Goal: Task Accomplishment & Management: Manage account settings

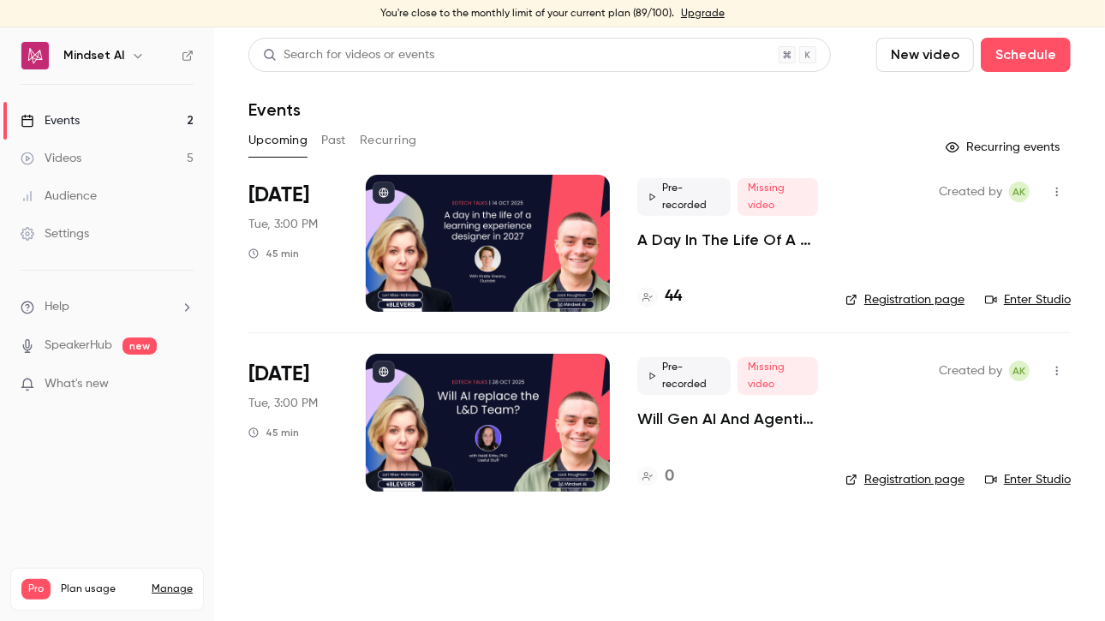
click at [682, 240] on p "A Day In The Life Of A Learning Experience Designer In [DATE] | EdTech Talks EP2" at bounding box center [728, 240] width 181 height 21
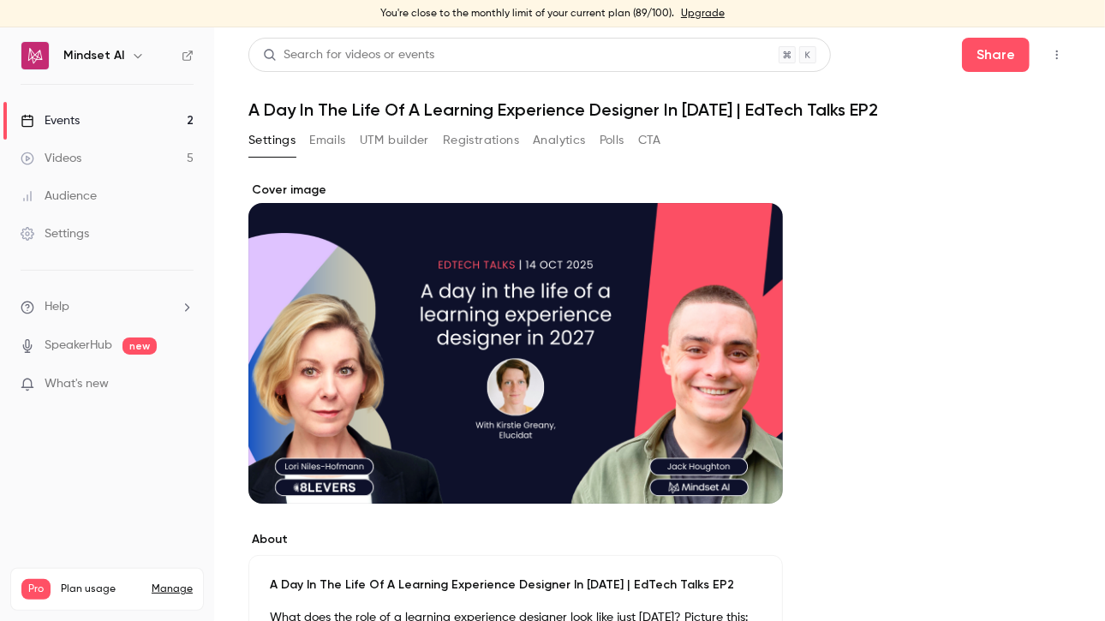
click at [469, 141] on button "Registrations" at bounding box center [481, 140] width 76 height 27
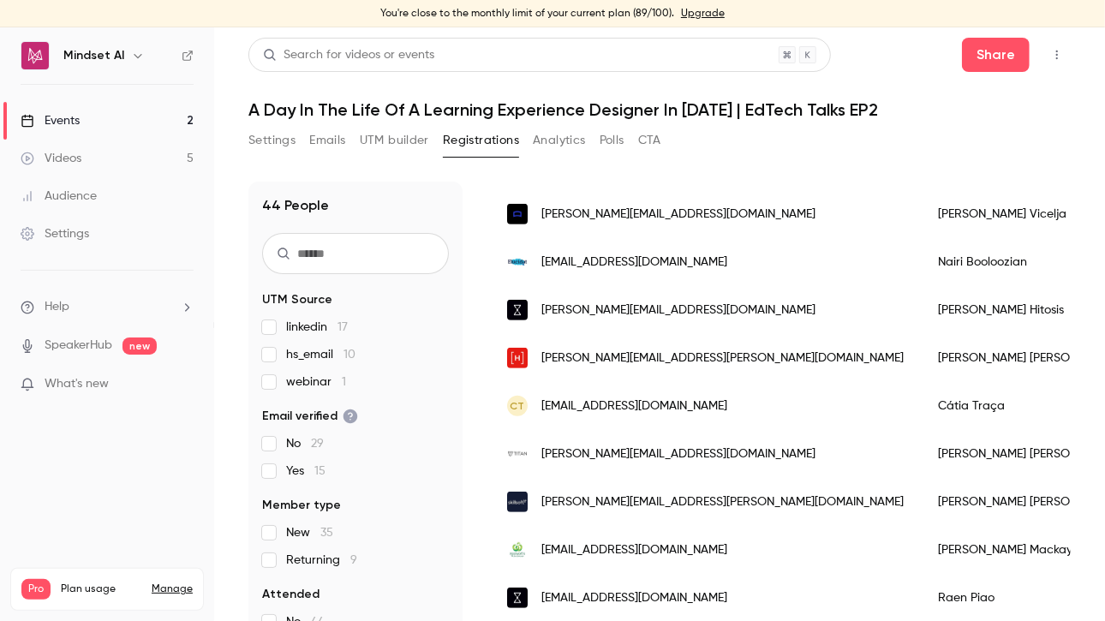
scroll to position [595, 0]
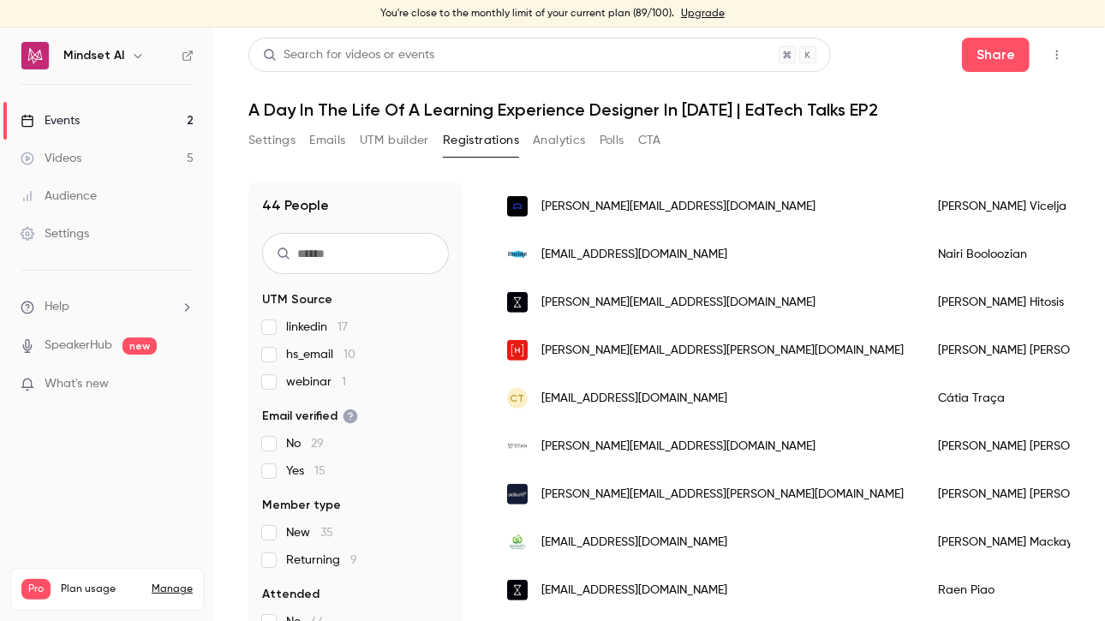
click at [279, 134] on button "Settings" at bounding box center [271, 140] width 47 height 27
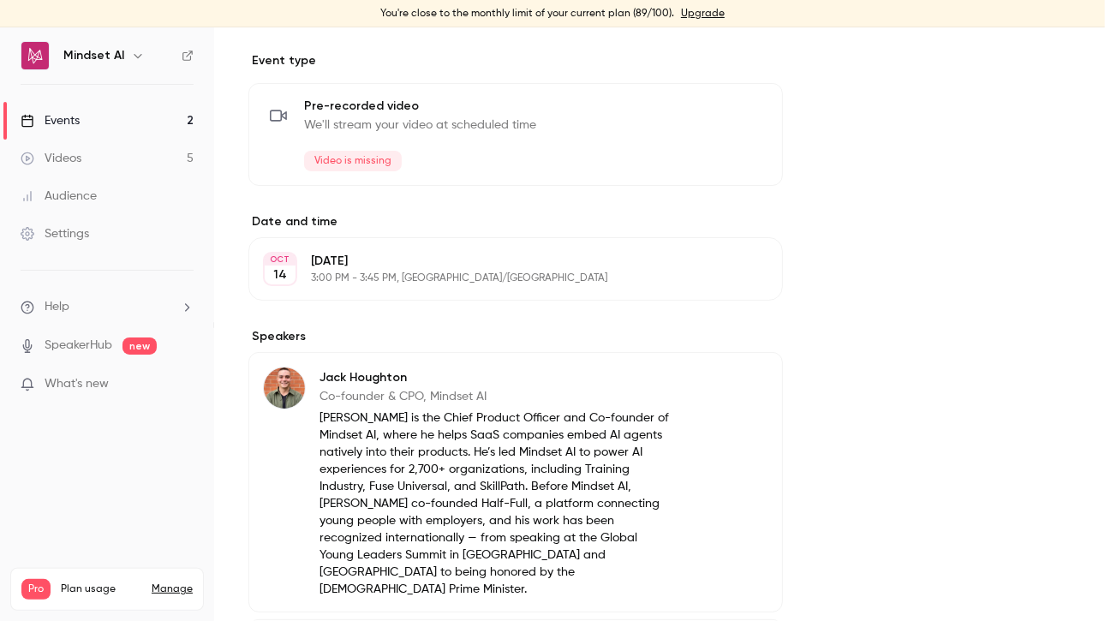
scroll to position [686, 0]
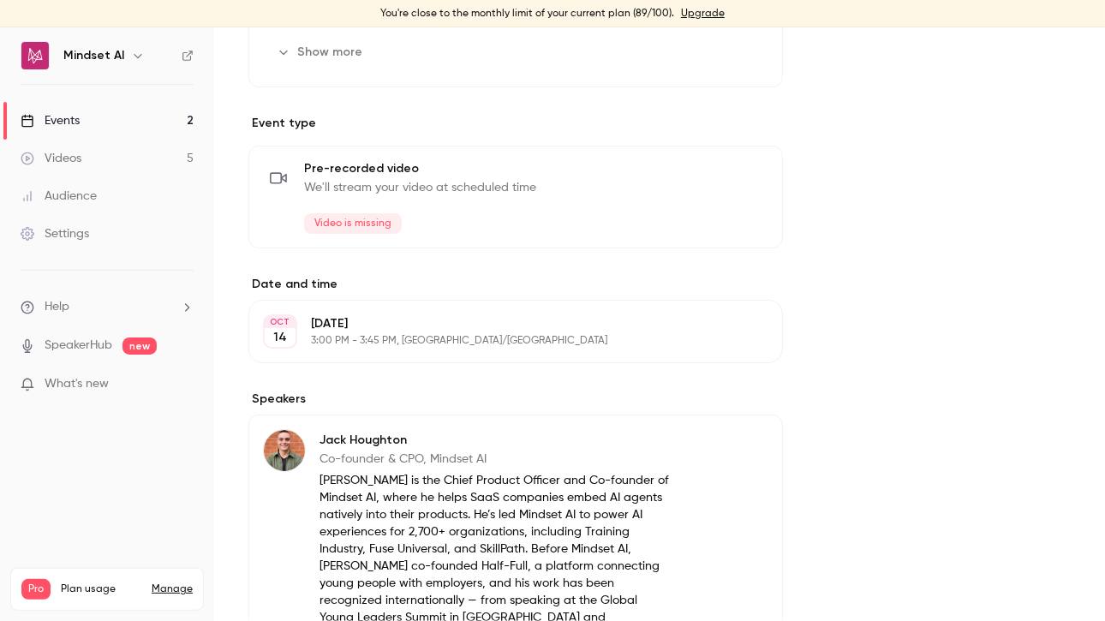
click at [75, 126] on div "Events" at bounding box center [50, 120] width 59 height 17
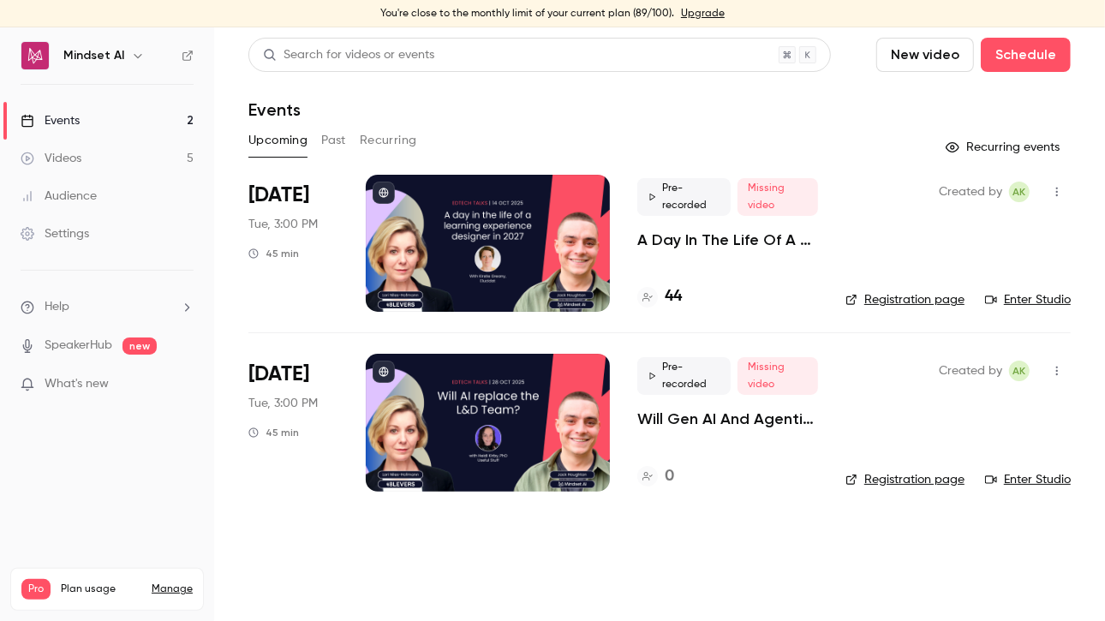
click at [59, 126] on div "Events" at bounding box center [50, 120] width 59 height 17
click at [76, 167] on link "Videos 5" at bounding box center [107, 159] width 214 height 38
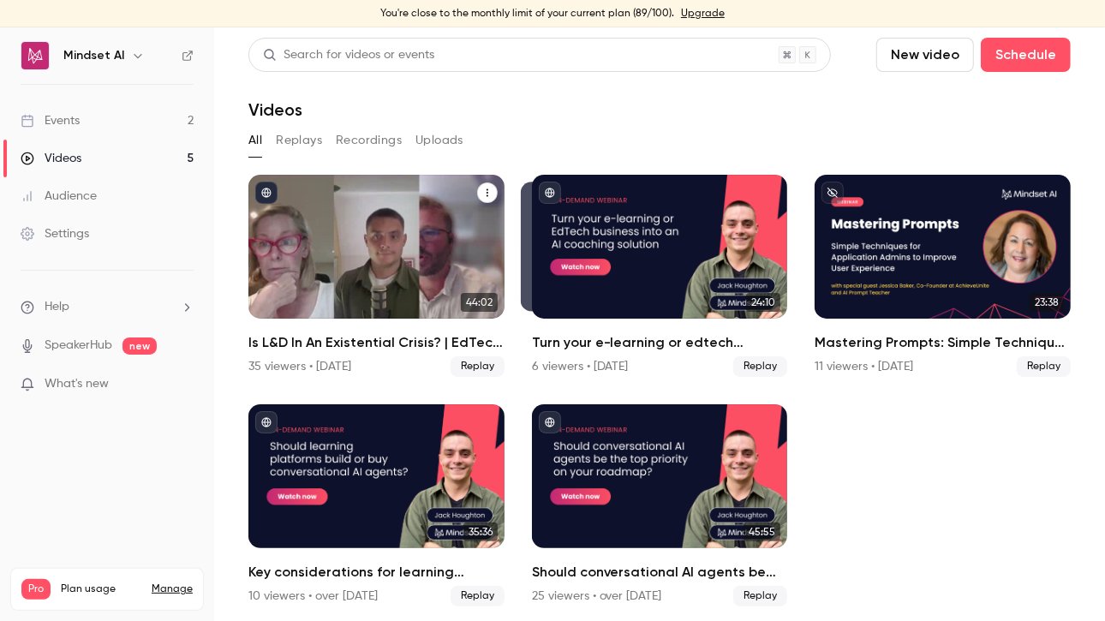
click at [347, 275] on div "Is L&D In An Existential Crisis? | EdTech Talks EP1" at bounding box center [376, 247] width 256 height 144
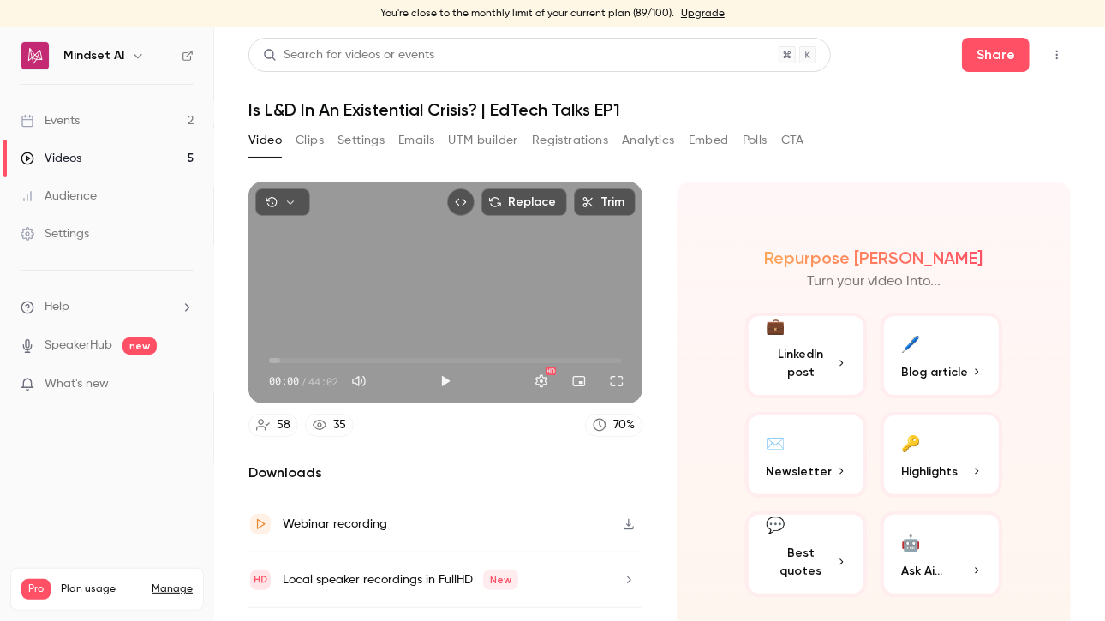
click at [788, 139] on button "CTA" at bounding box center [792, 140] width 23 height 27
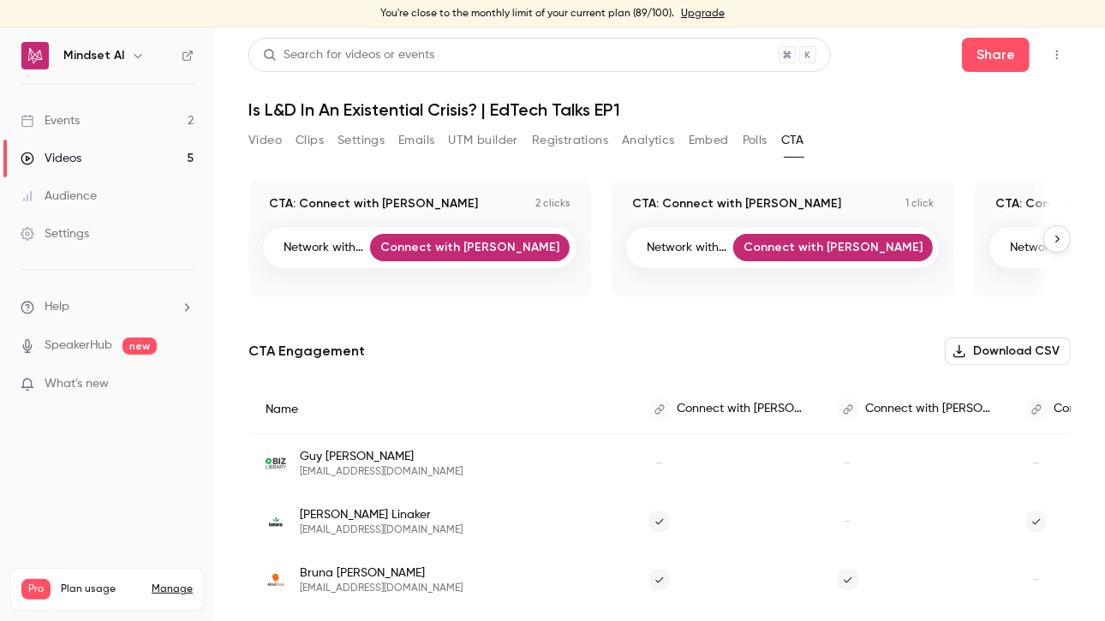
click at [768, 142] on button "Polls" at bounding box center [755, 140] width 25 height 27
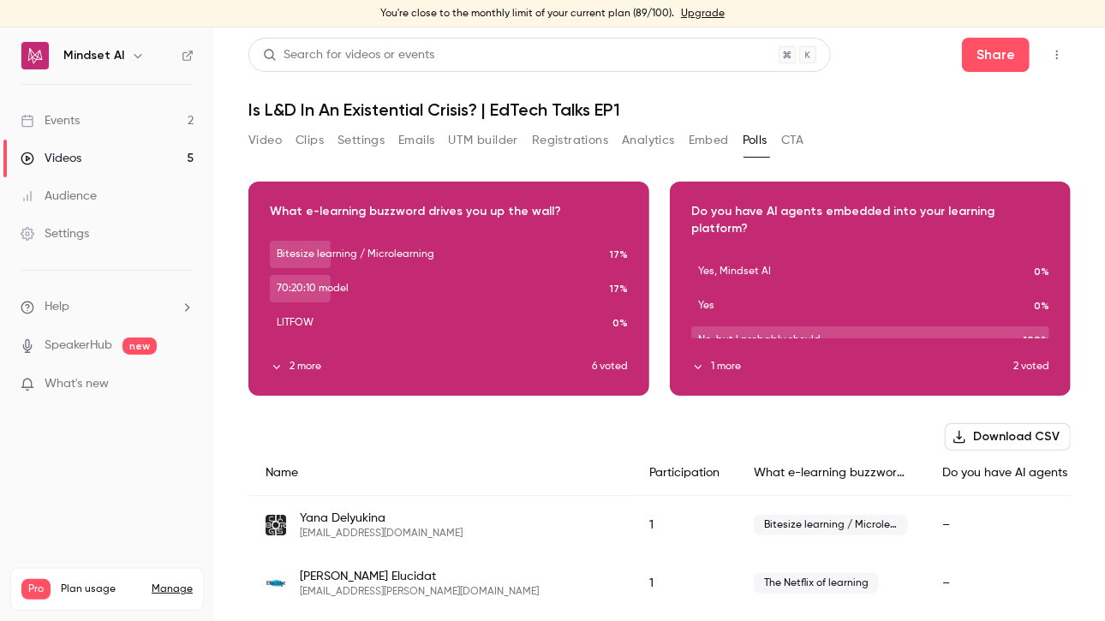
click at [805, 129] on button "CTA" at bounding box center [792, 140] width 23 height 27
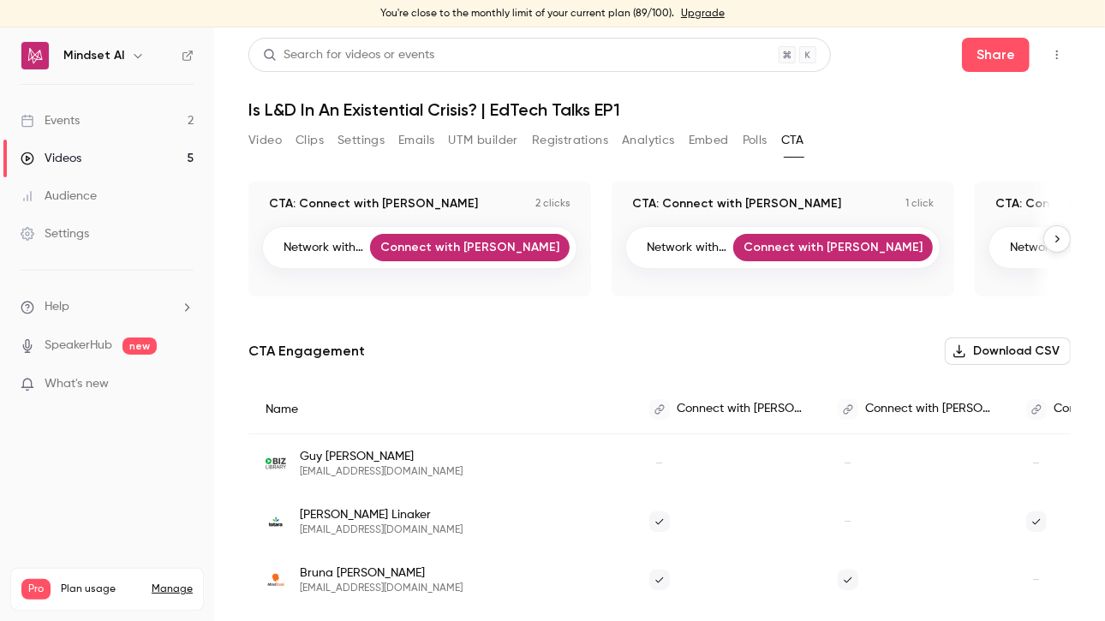
click at [508, 249] on link "Connect with Jack" at bounding box center [470, 247] width 200 height 27
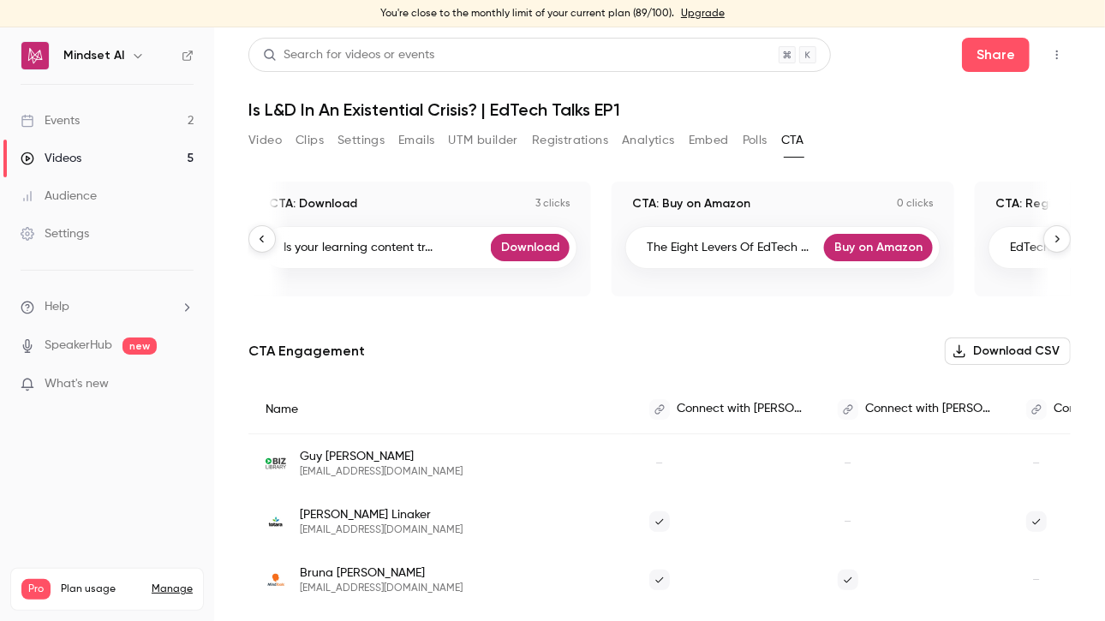
scroll to position [0, 1090]
click at [521, 252] on link "Download" at bounding box center [530, 247] width 79 height 27
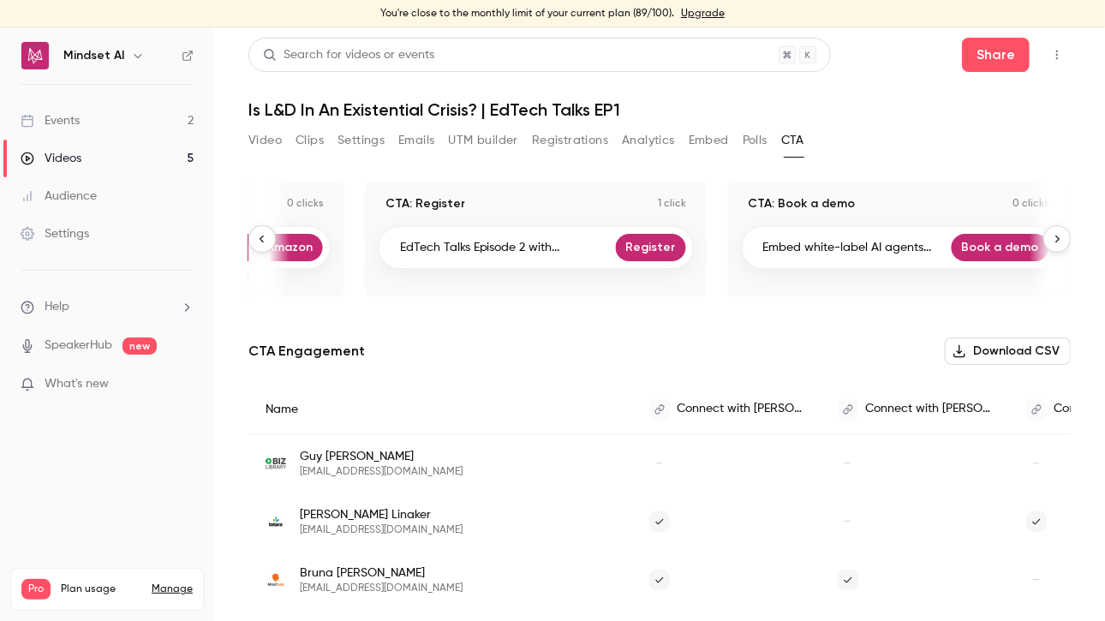
scroll to position [0, 1725]
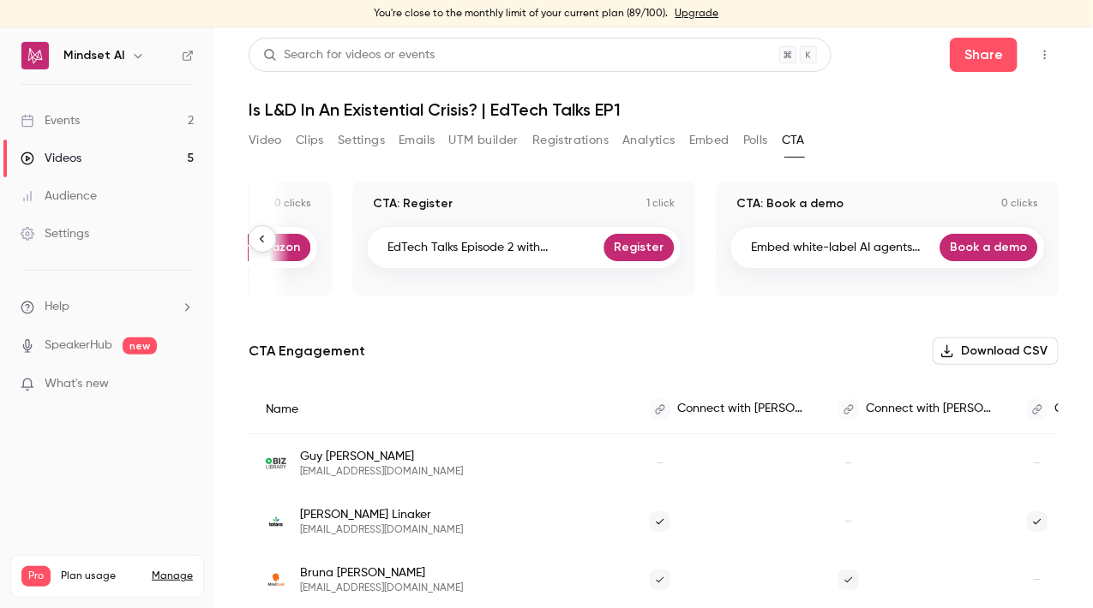
click at [961, 248] on link "Book a demo" at bounding box center [988, 247] width 98 height 27
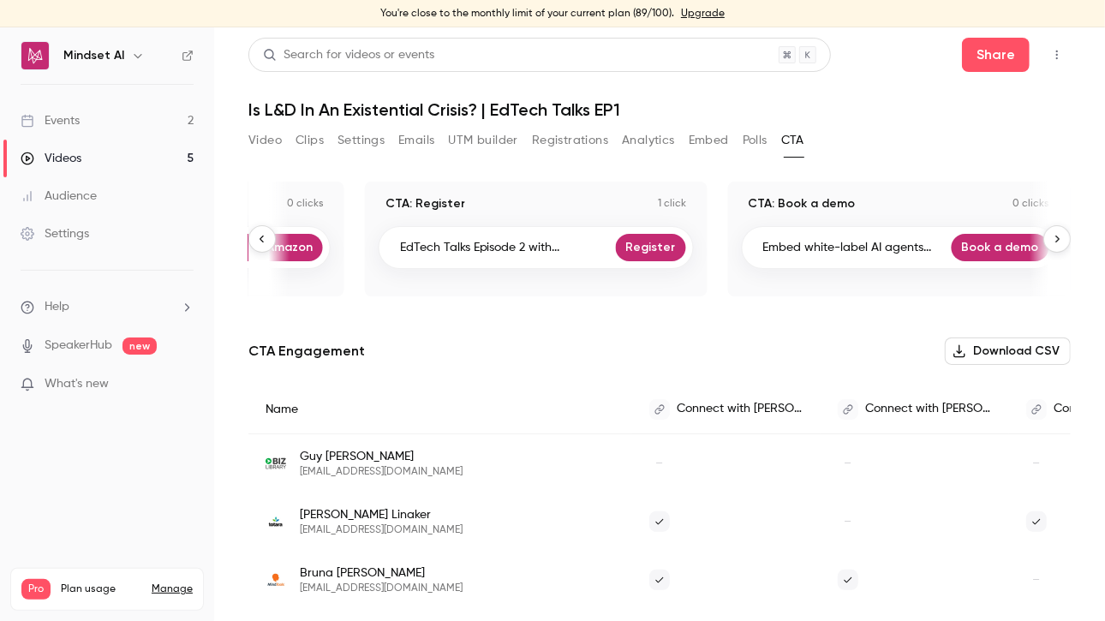
scroll to position [0, 1712]
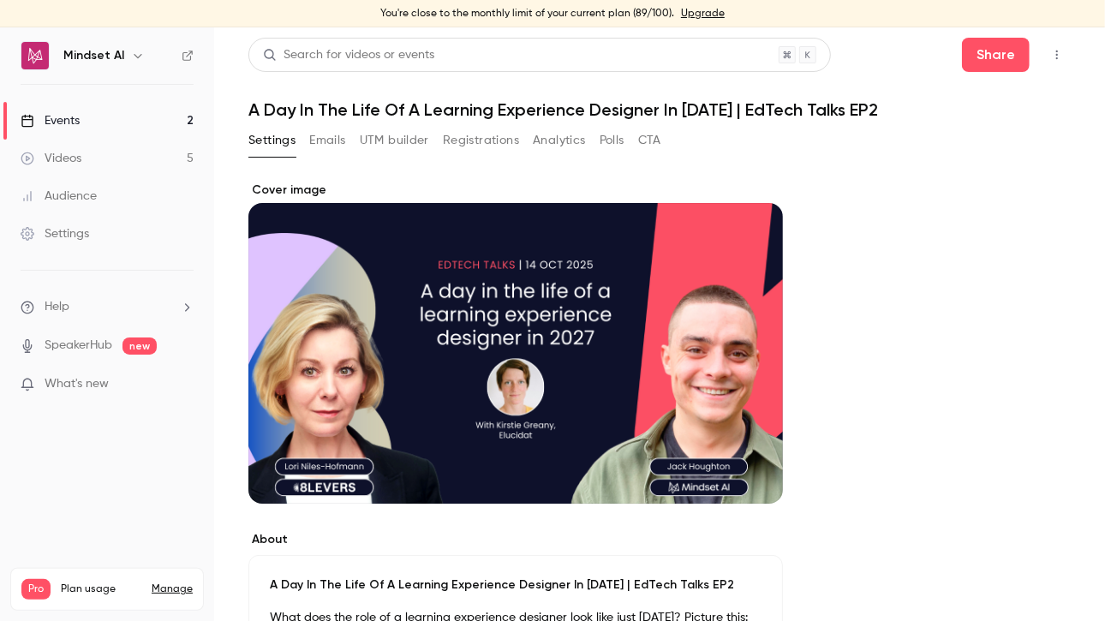
click at [1051, 59] on icon "button" at bounding box center [1058, 55] width 14 height 12
click at [949, 138] on div "Enter Studio" at bounding box center [978, 143] width 135 height 17
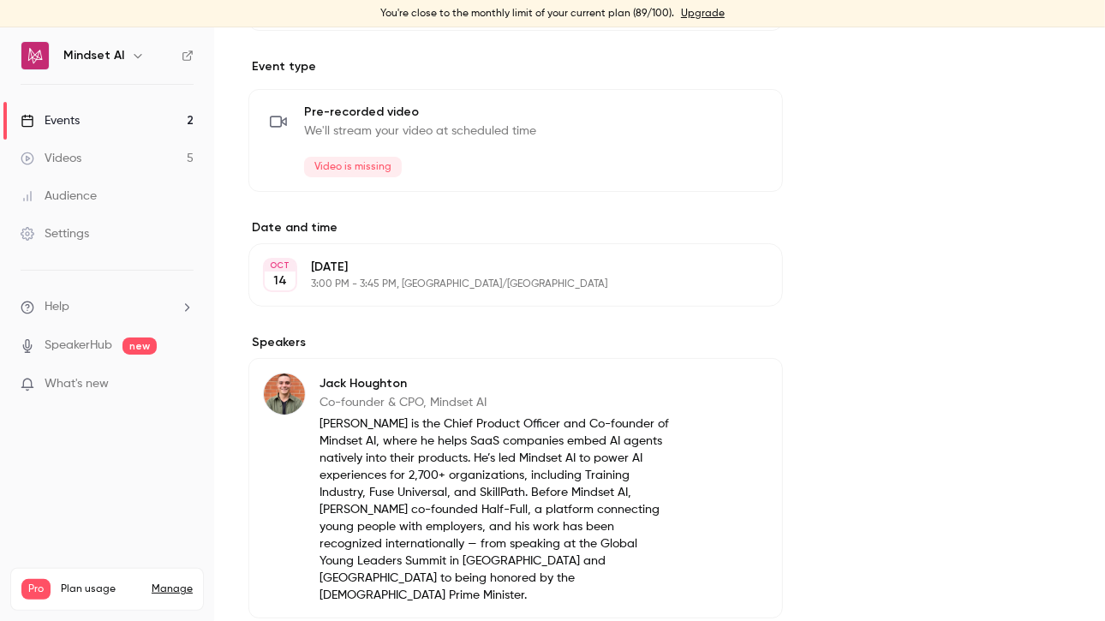
scroll to position [628, 0]
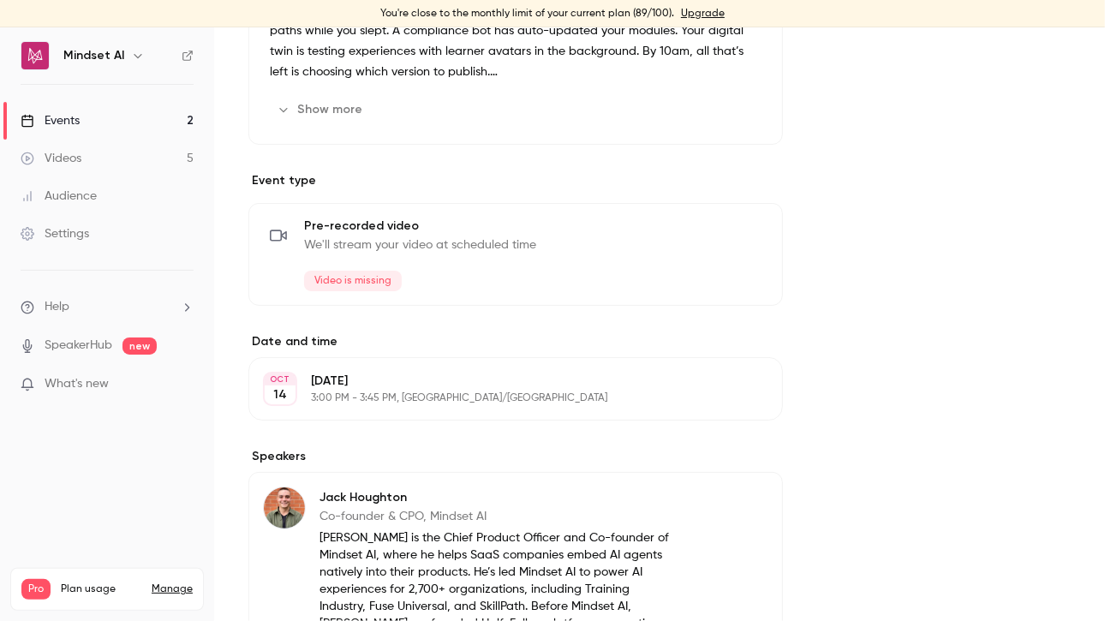
click at [362, 276] on span "Video is missing" at bounding box center [353, 281] width 98 height 21
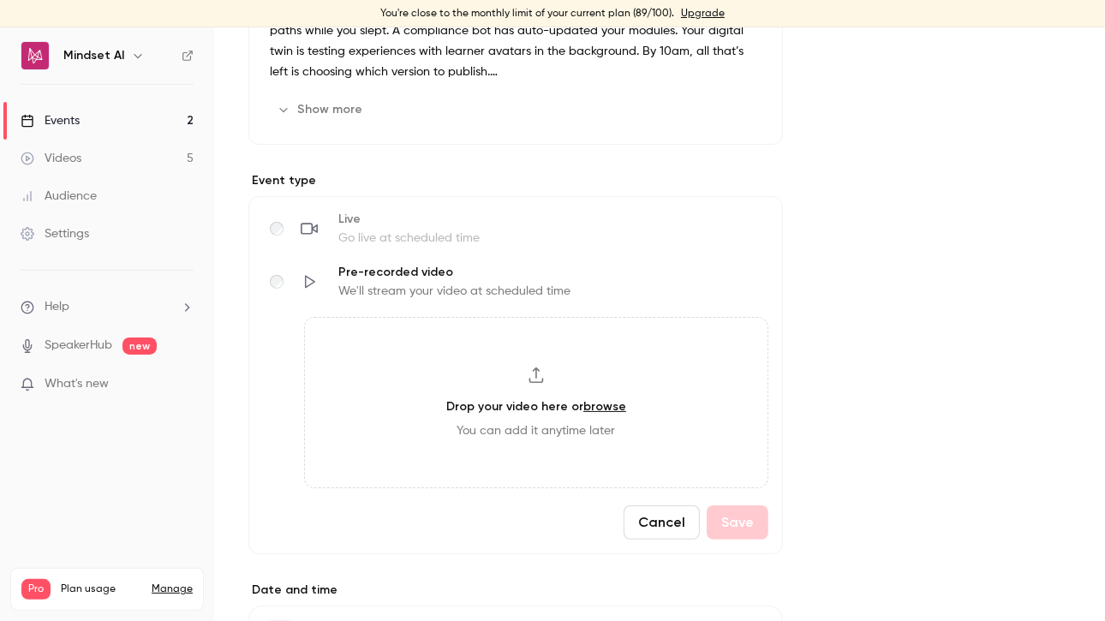
click at [542, 405] on h3 "Drop your video here or browse" at bounding box center [536, 407] width 180 height 18
type input "**********"
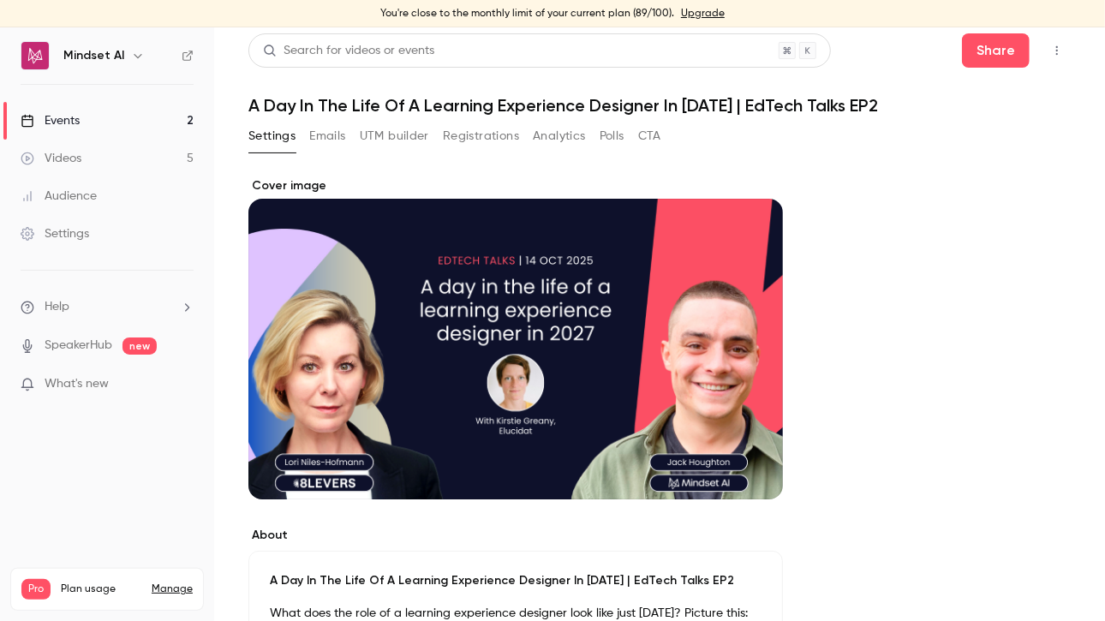
scroll to position [0, 0]
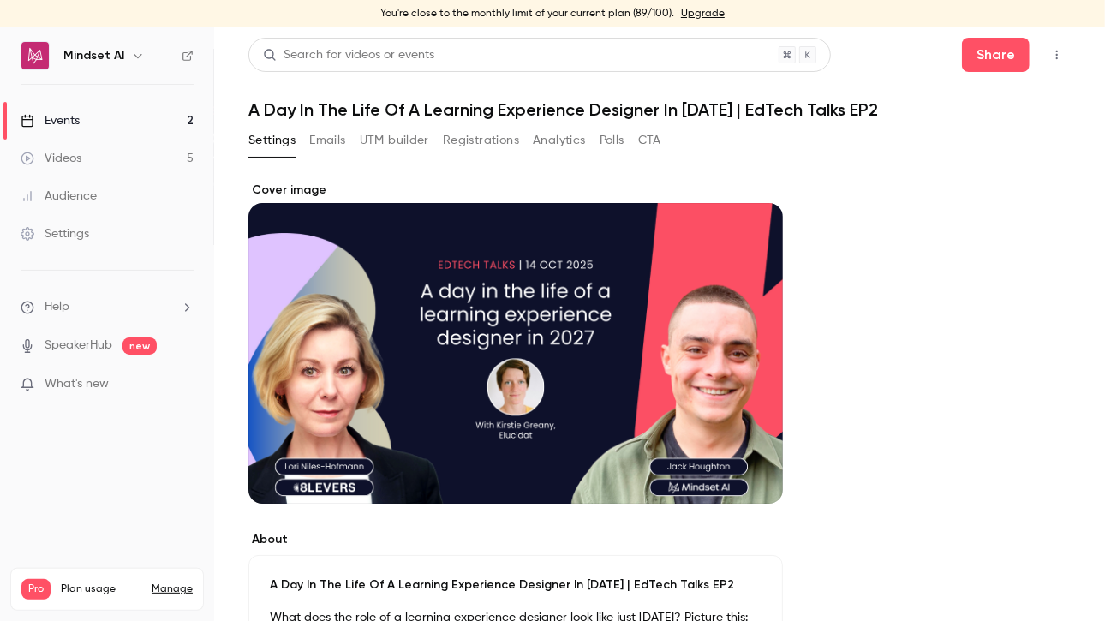
click at [1051, 57] on icon "button" at bounding box center [1058, 55] width 14 height 12
click at [929, 144] on div "Enter Studio" at bounding box center [978, 143] width 135 height 17
click at [320, 147] on button "Emails" at bounding box center [327, 140] width 36 height 27
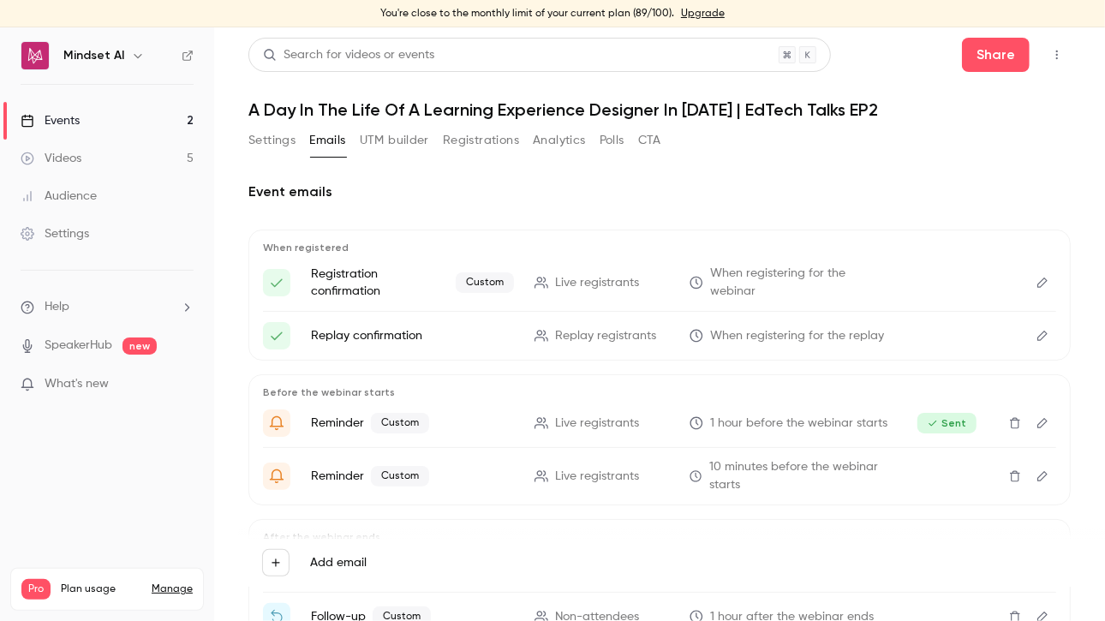
click at [258, 153] on button "Settings" at bounding box center [271, 140] width 47 height 27
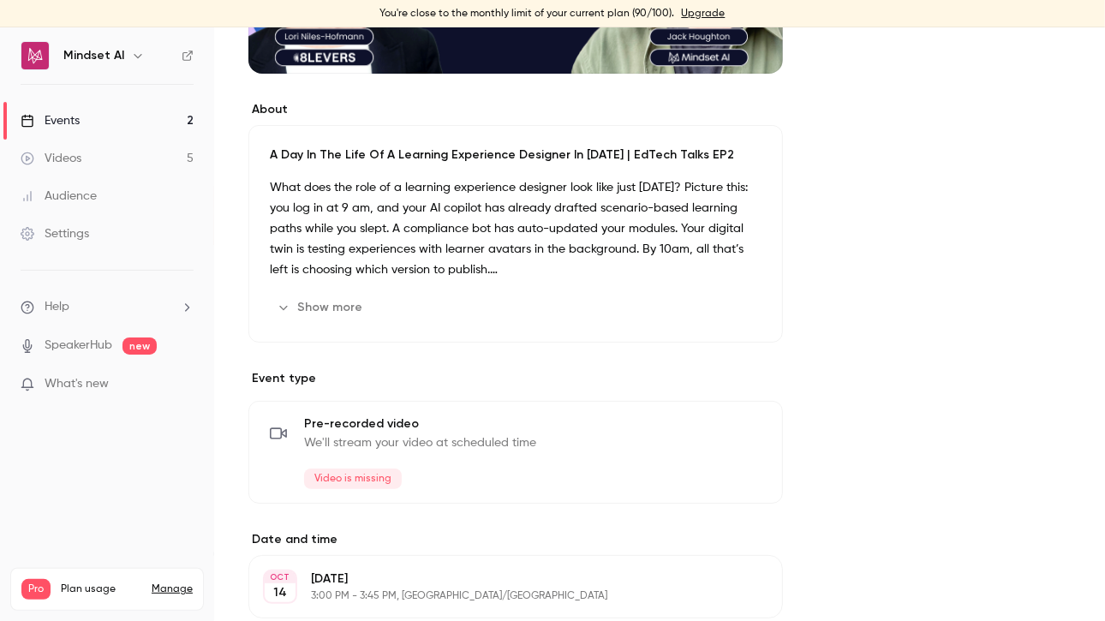
scroll to position [514, 0]
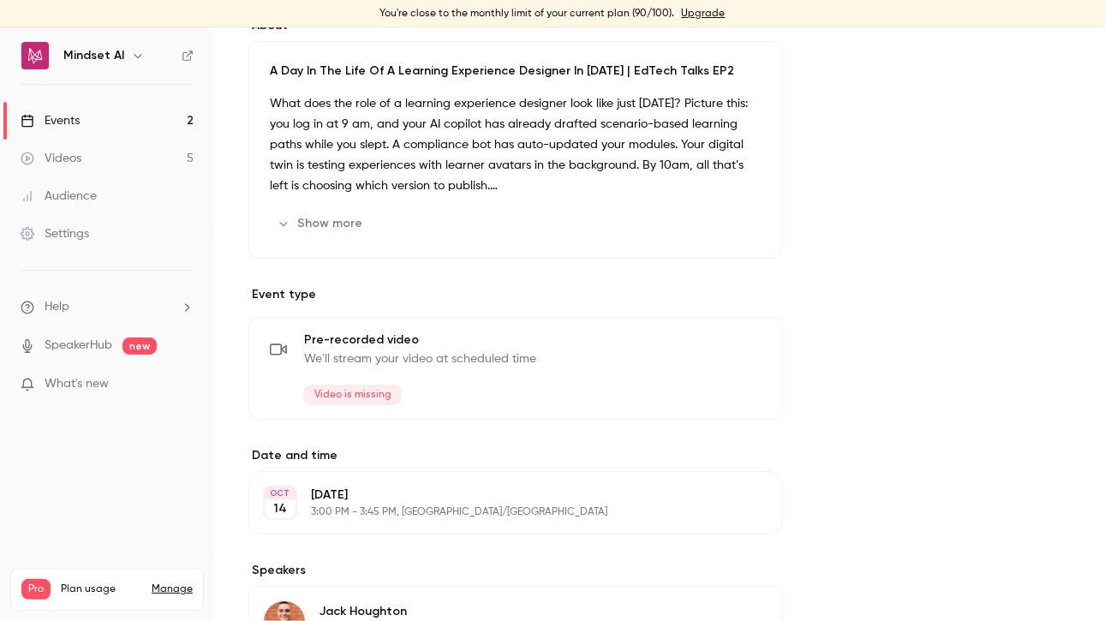
click at [500, 350] on span "We'll stream your video at scheduled time" at bounding box center [420, 358] width 232 height 17
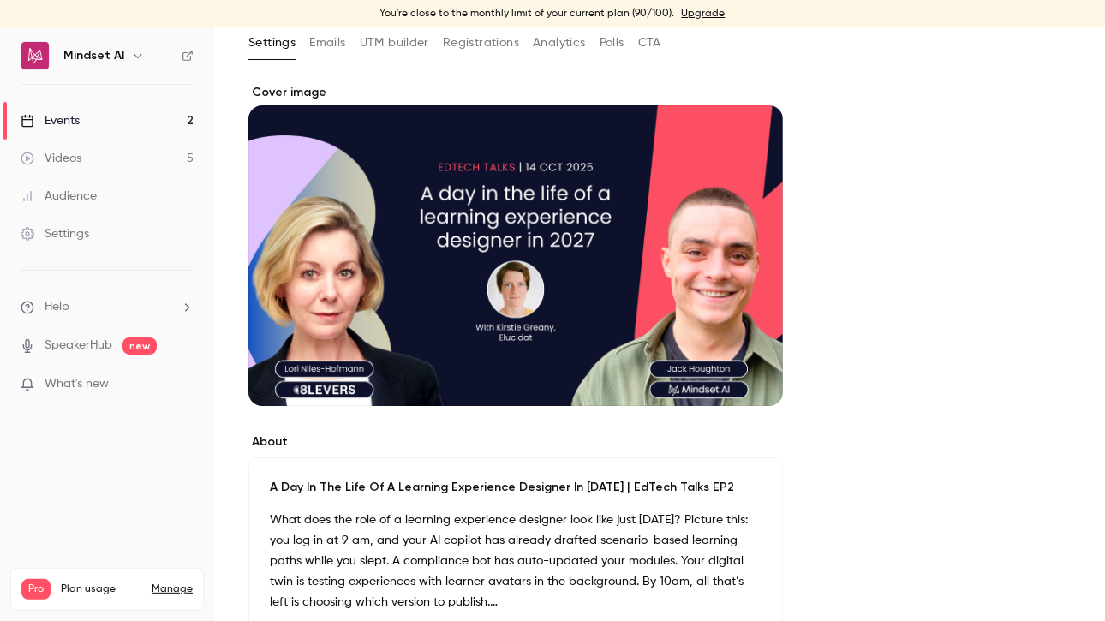
scroll to position [0, 0]
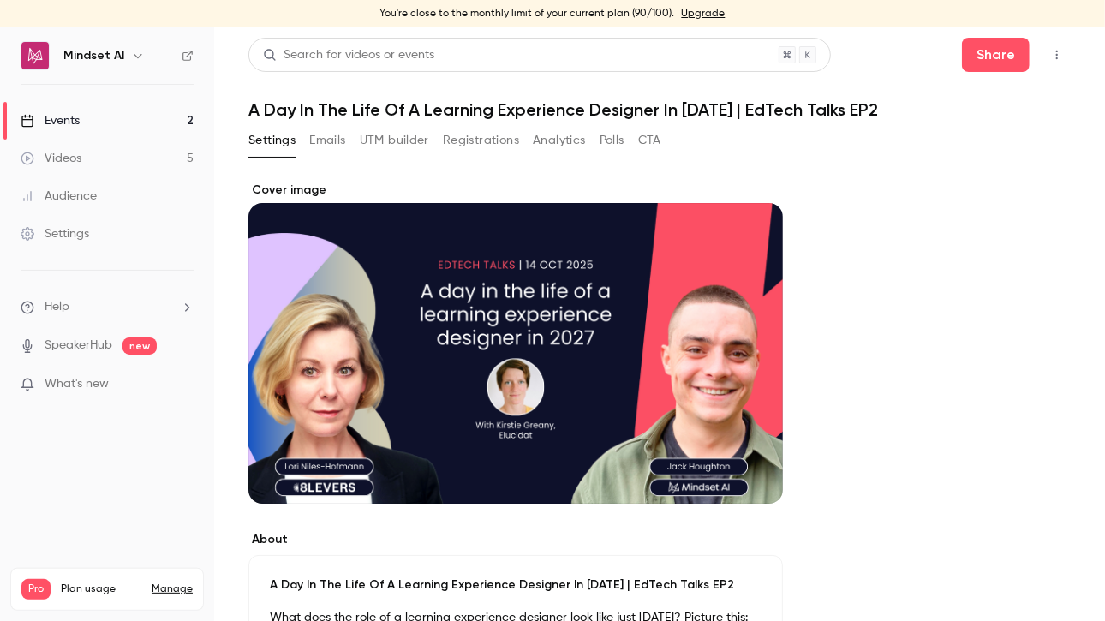
click at [78, 123] on div "Events" at bounding box center [50, 120] width 59 height 17
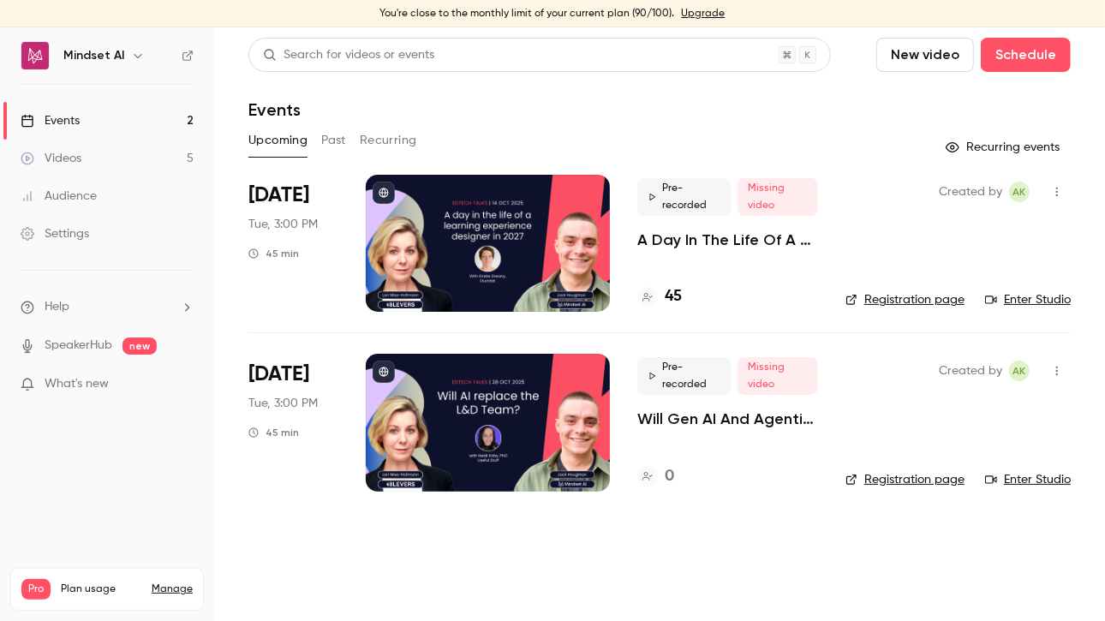
click at [81, 159] on div "Videos" at bounding box center [51, 158] width 61 height 17
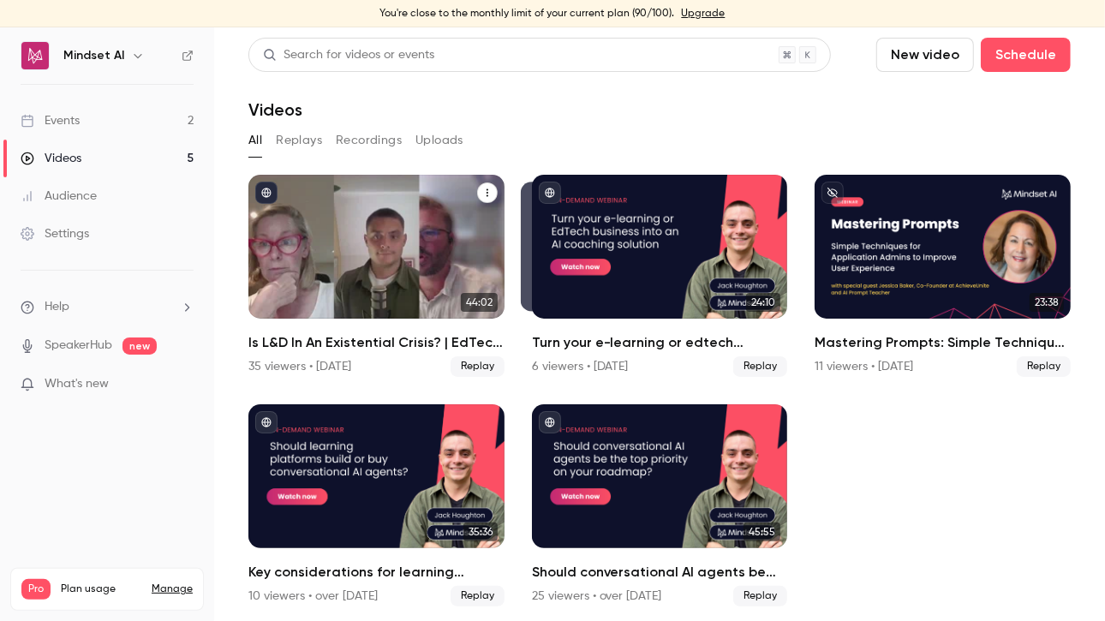
click at [354, 252] on div "Is L&D In An Existential Crisis? | EdTech Talks EP1" at bounding box center [376, 247] width 256 height 144
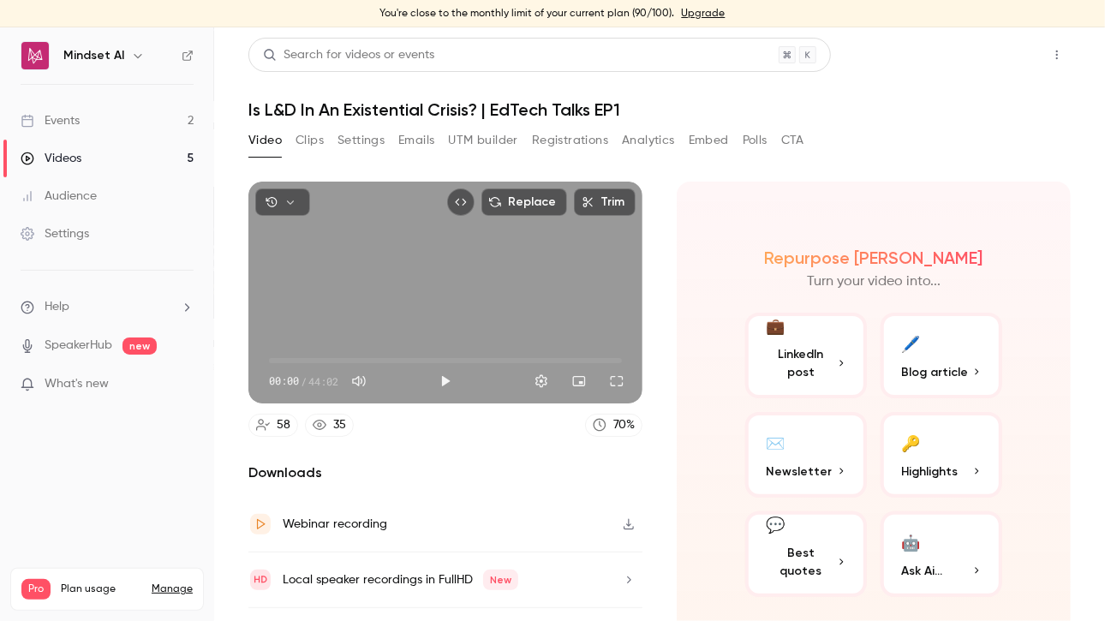
click at [968, 46] on button "Share" at bounding box center [996, 55] width 68 height 34
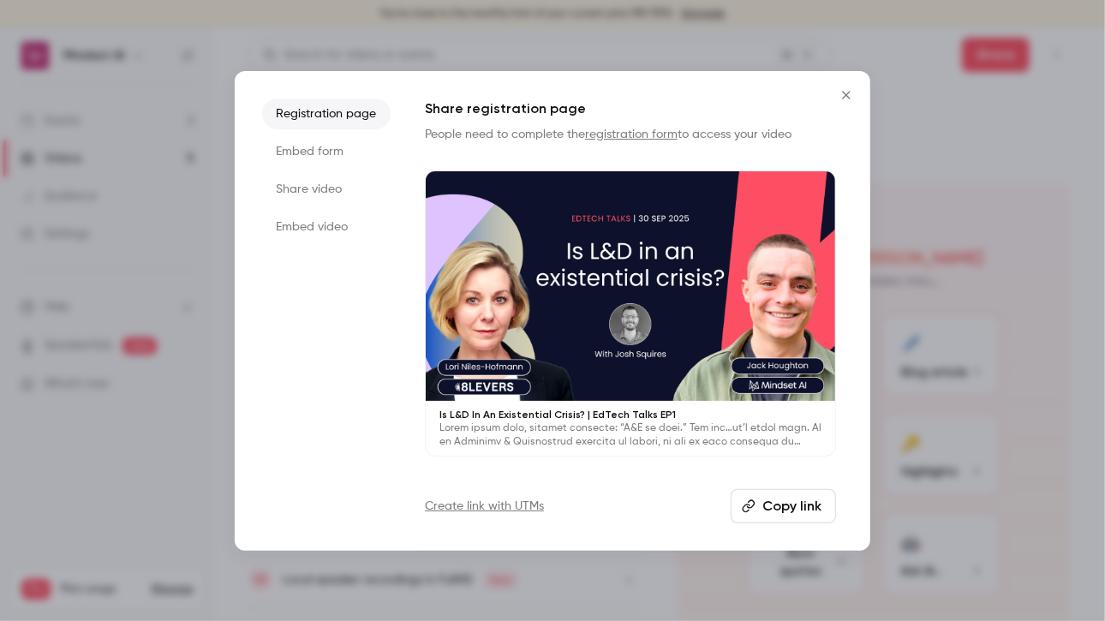
click at [779, 495] on button "Copy link" at bounding box center [783, 506] width 105 height 34
click at [1040, 326] on div at bounding box center [552, 310] width 1105 height 621
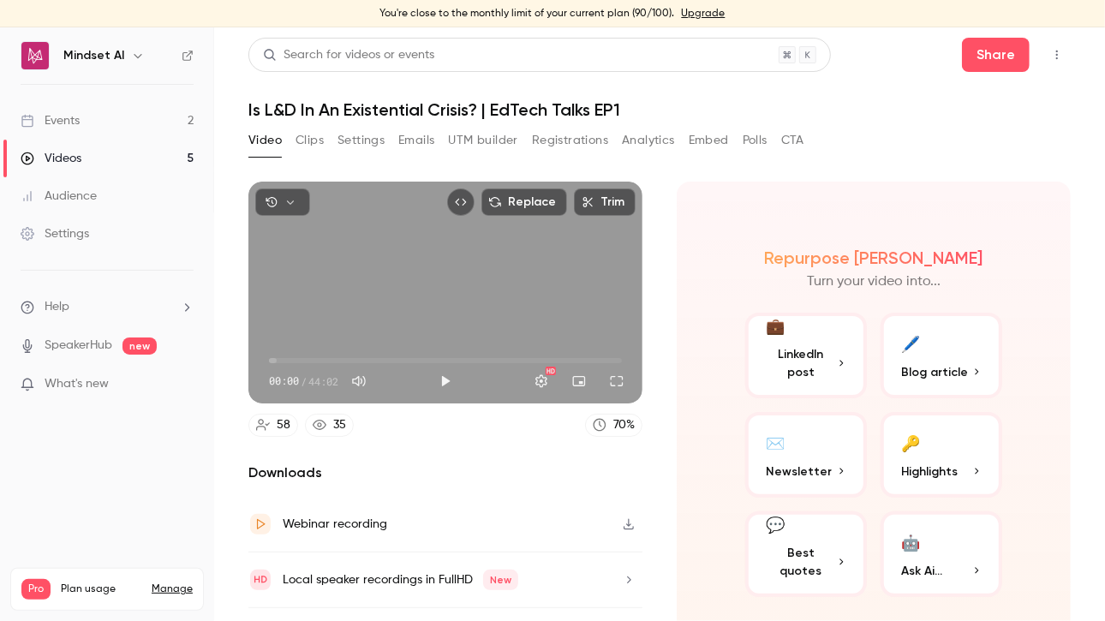
click at [77, 129] on link "Events 2" at bounding box center [107, 121] width 214 height 38
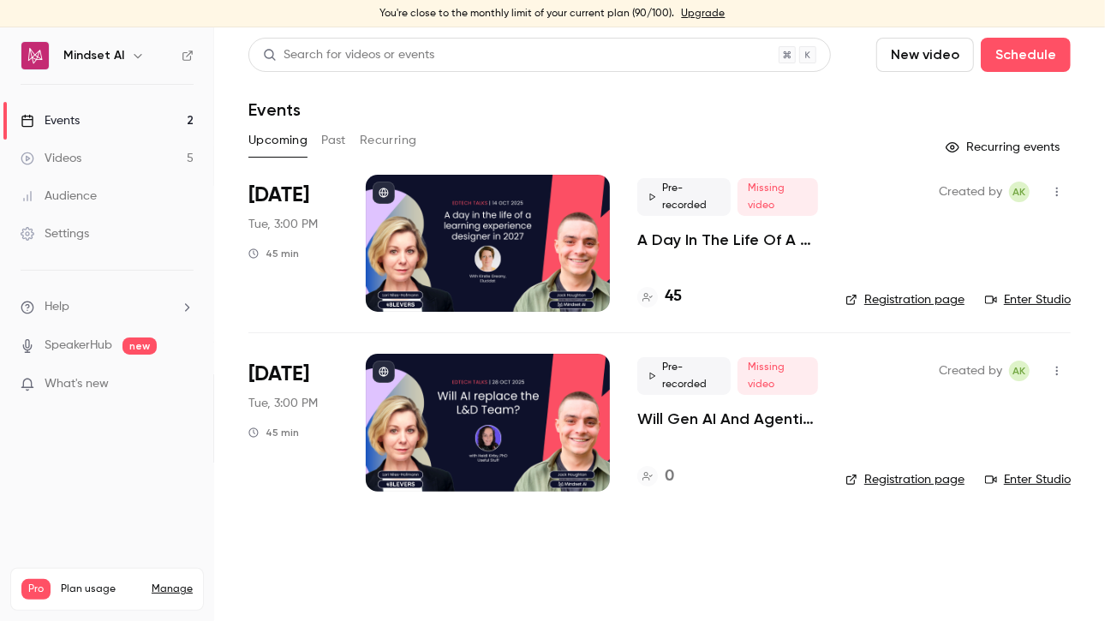
click at [766, 234] on p "A Day In The Life Of A Learning Experience Designer In [DATE] | EdTech Talks EP2" at bounding box center [728, 240] width 181 height 21
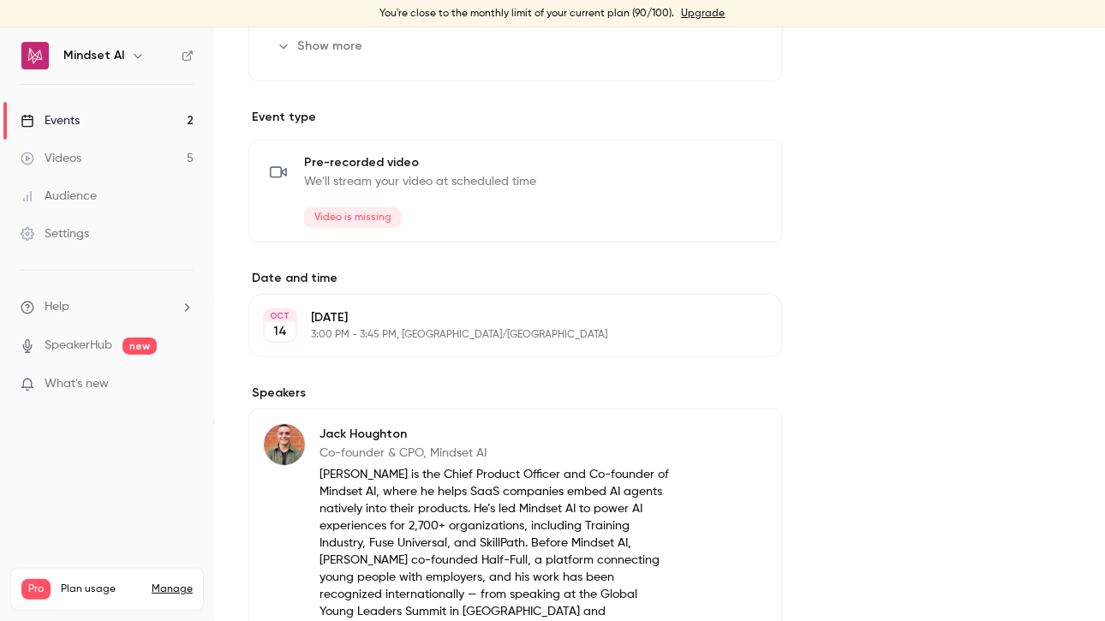
scroll to position [628, 0]
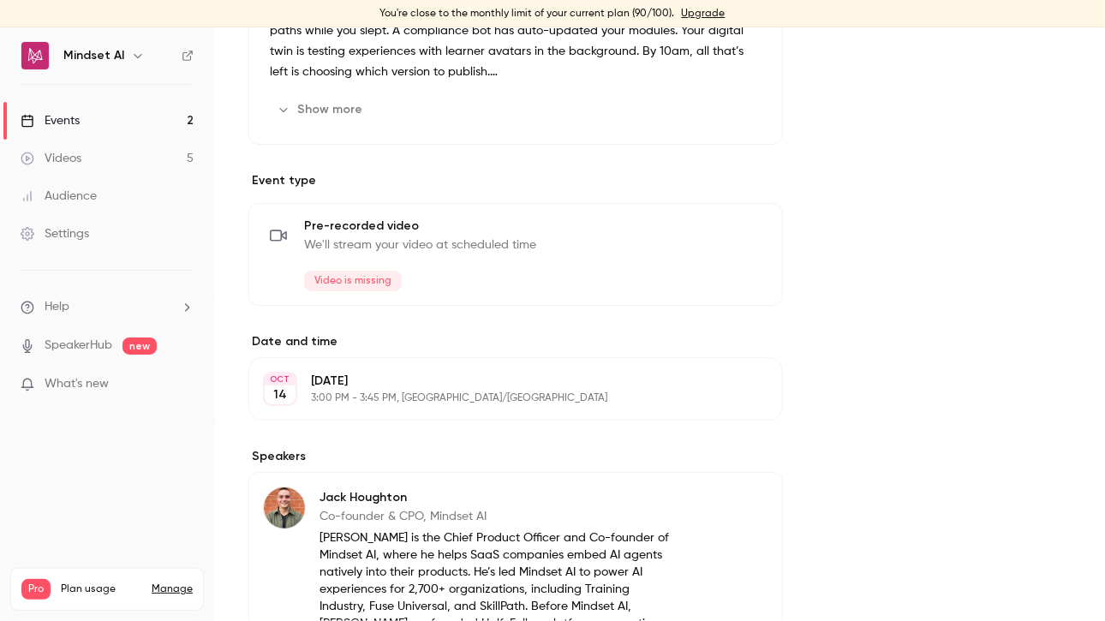
click at [410, 245] on span "We'll stream your video at scheduled time" at bounding box center [420, 244] width 232 height 17
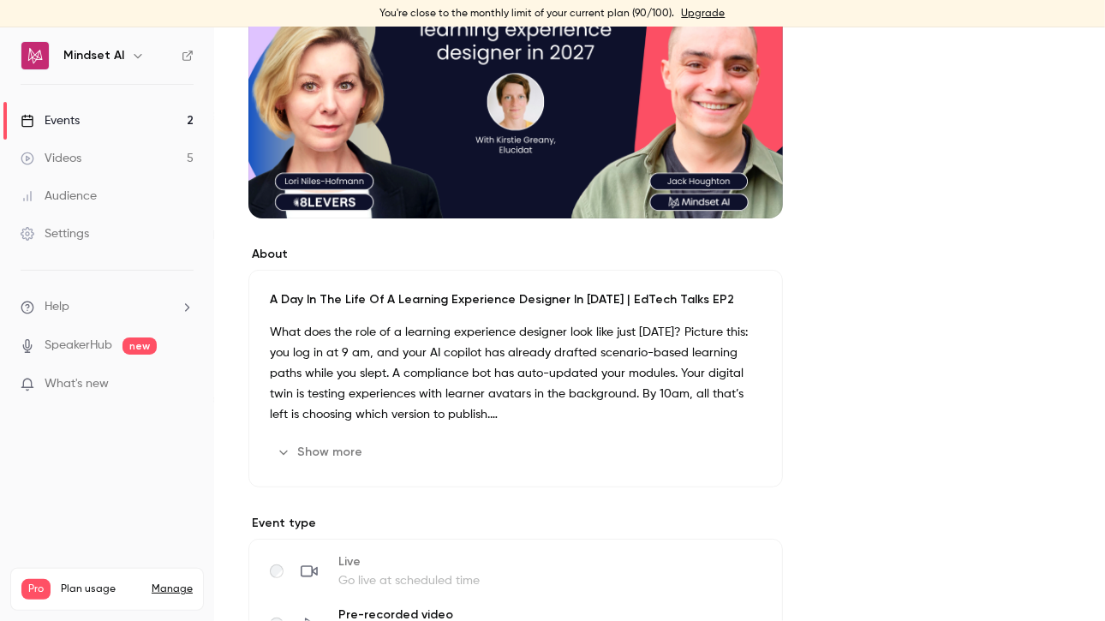
scroll to position [0, 0]
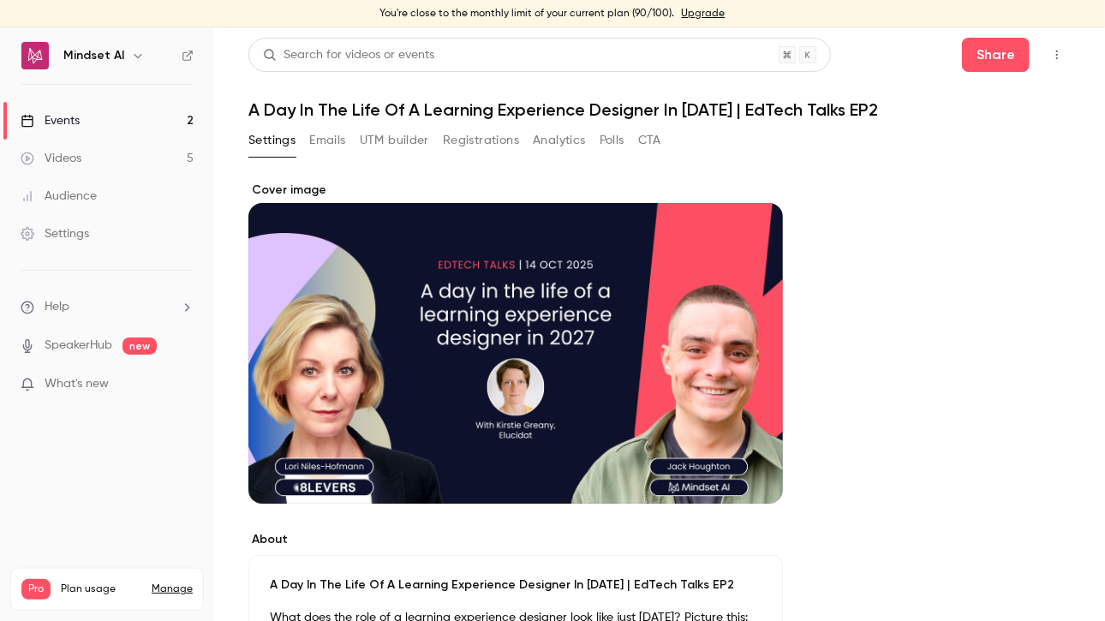
click at [1051, 57] on icon "button" at bounding box center [1058, 55] width 14 height 12
click at [961, 135] on div "Enter Studio" at bounding box center [978, 143] width 135 height 17
click at [1047, 63] on button "button" at bounding box center [1057, 54] width 27 height 27
click at [934, 132] on li "Enter Studio" at bounding box center [965, 143] width 190 height 45
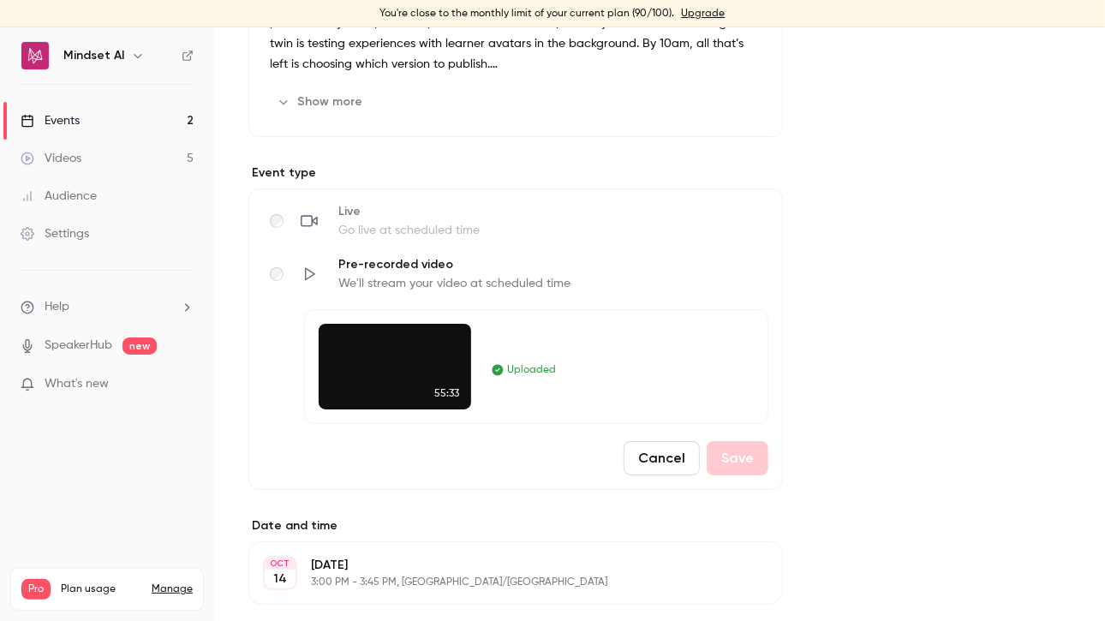
scroll to position [628, 0]
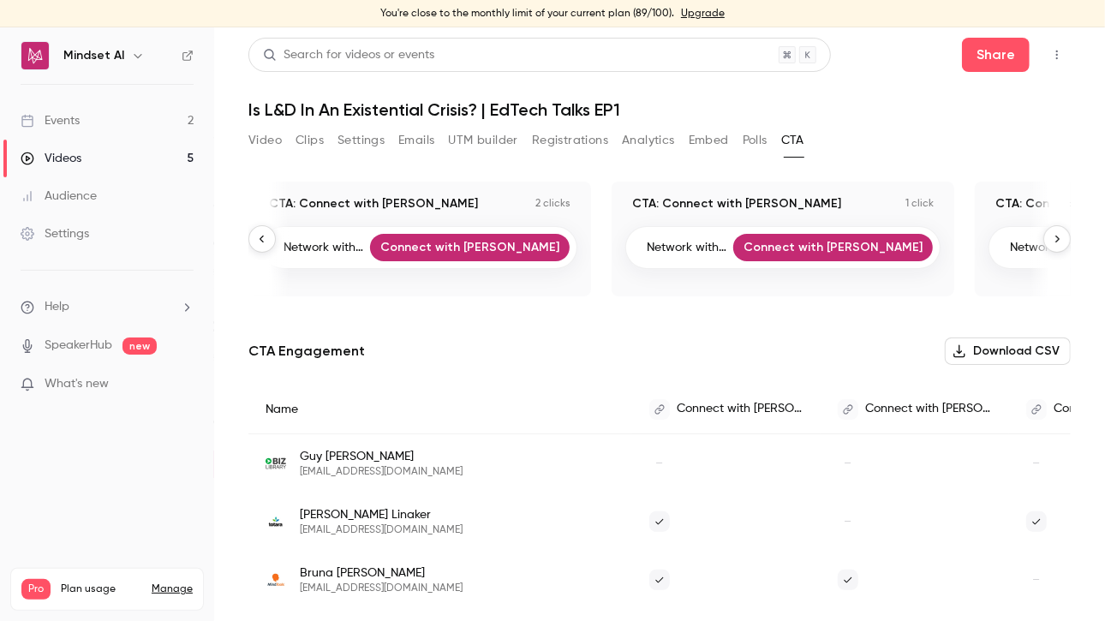
scroll to position [0, 1712]
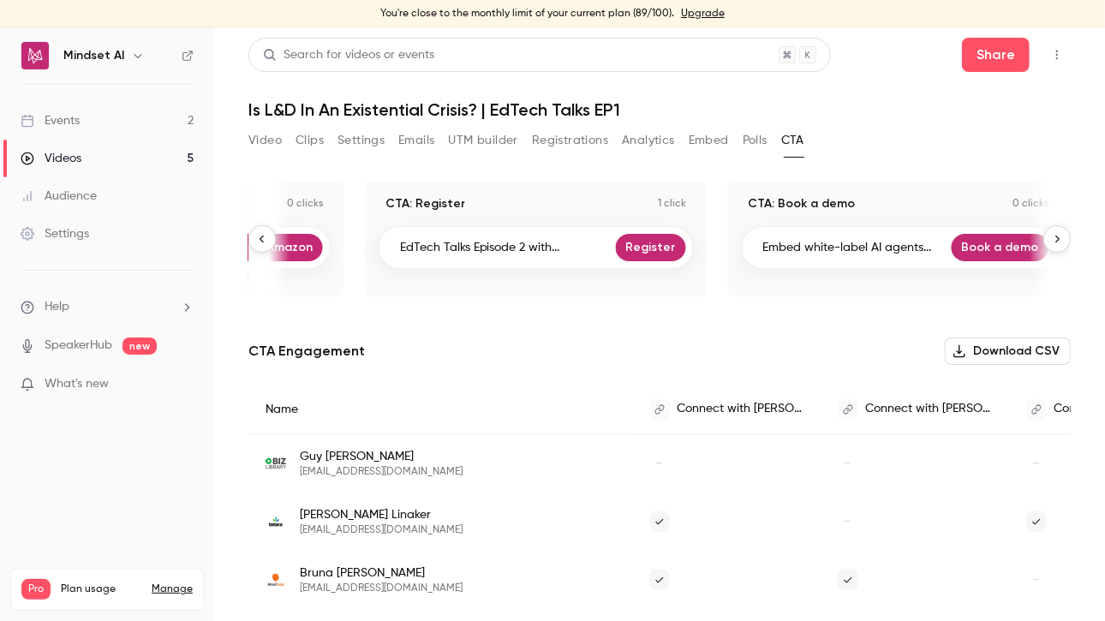
click at [63, 165] on div "Videos" at bounding box center [51, 158] width 61 height 17
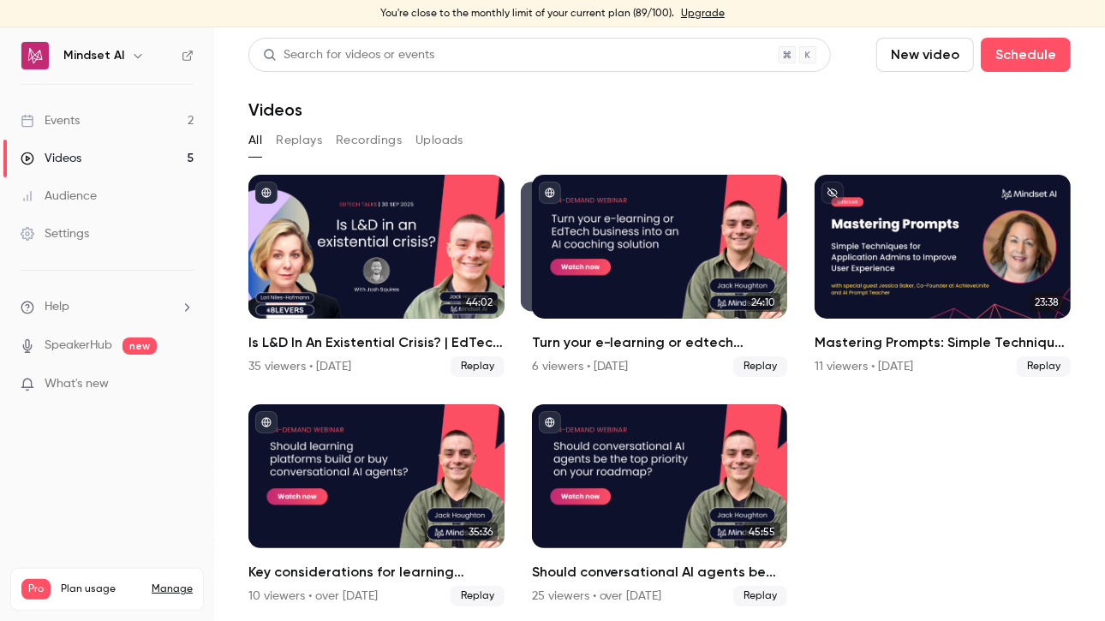
click at [62, 130] on link "Events 2" at bounding box center [107, 121] width 214 height 38
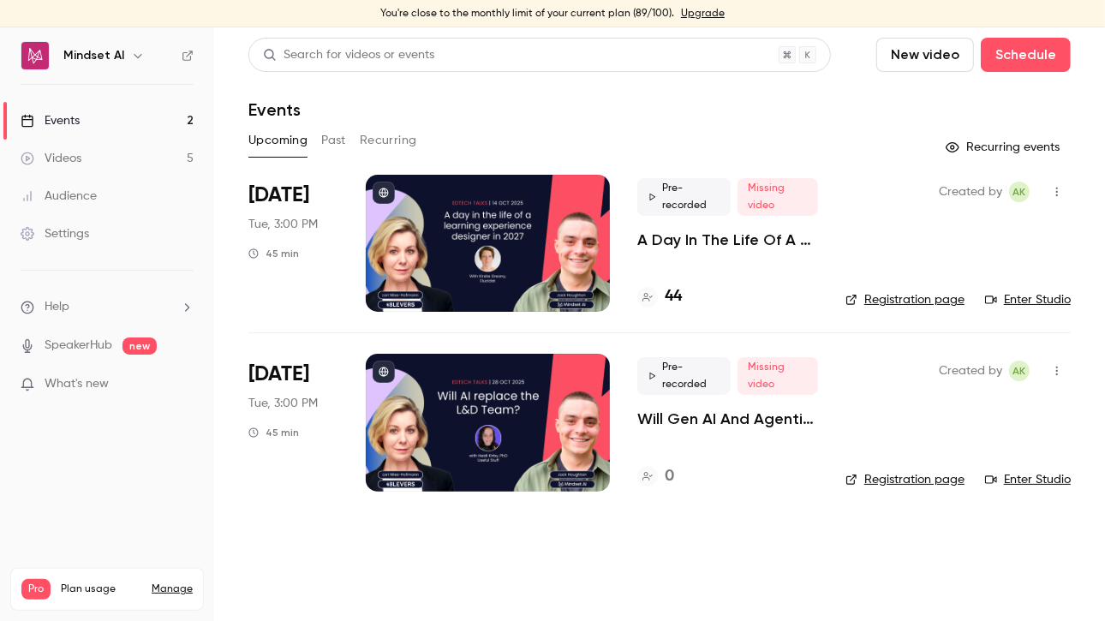
click at [746, 410] on p "Will Gen AI And Agentic AI Replace The L&D Team? | EdTech Talks EP3" at bounding box center [728, 419] width 181 height 21
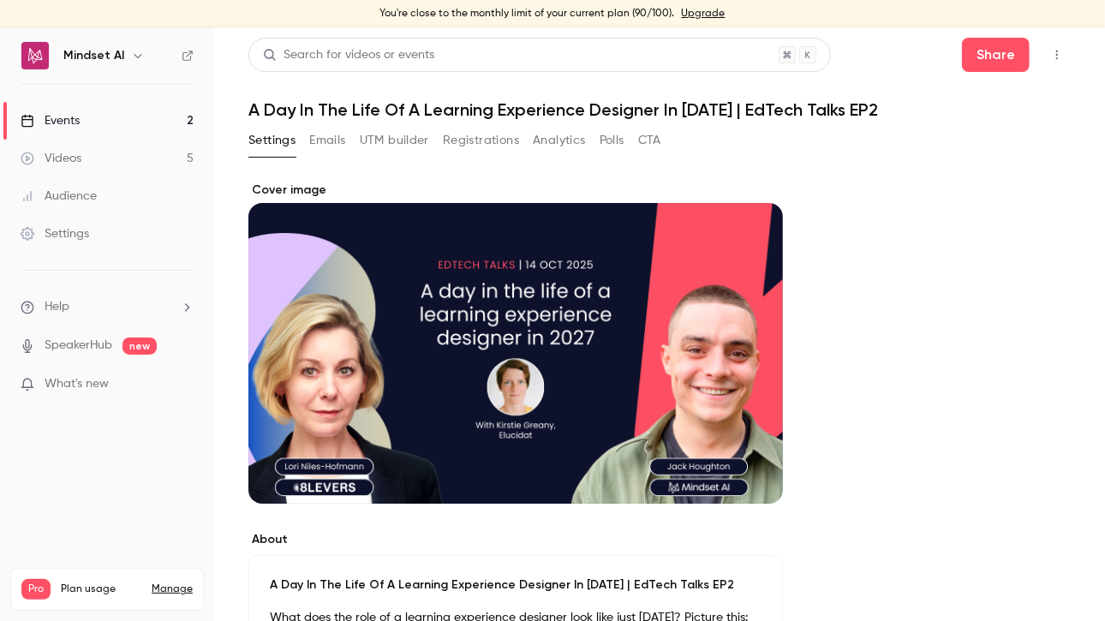
click at [1052, 51] on button "button" at bounding box center [1057, 54] width 27 height 27
click at [920, 144] on div "Enter Studio" at bounding box center [978, 143] width 135 height 17
click at [560, 143] on button "Analytics" at bounding box center [559, 140] width 53 height 27
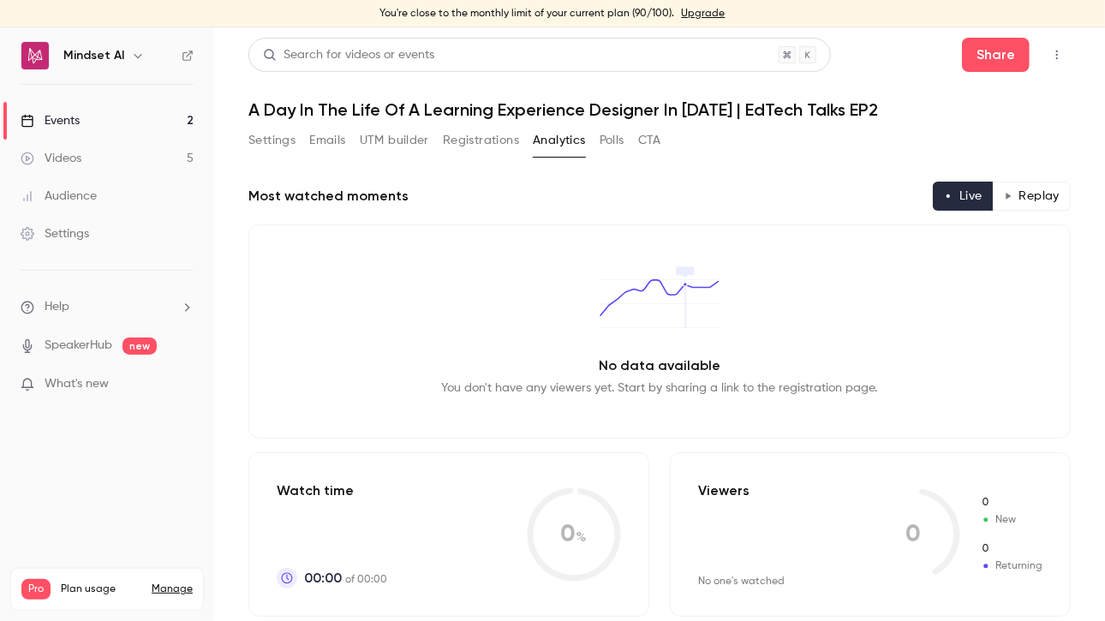
click at [461, 152] on button "Registrations" at bounding box center [481, 140] width 76 height 27
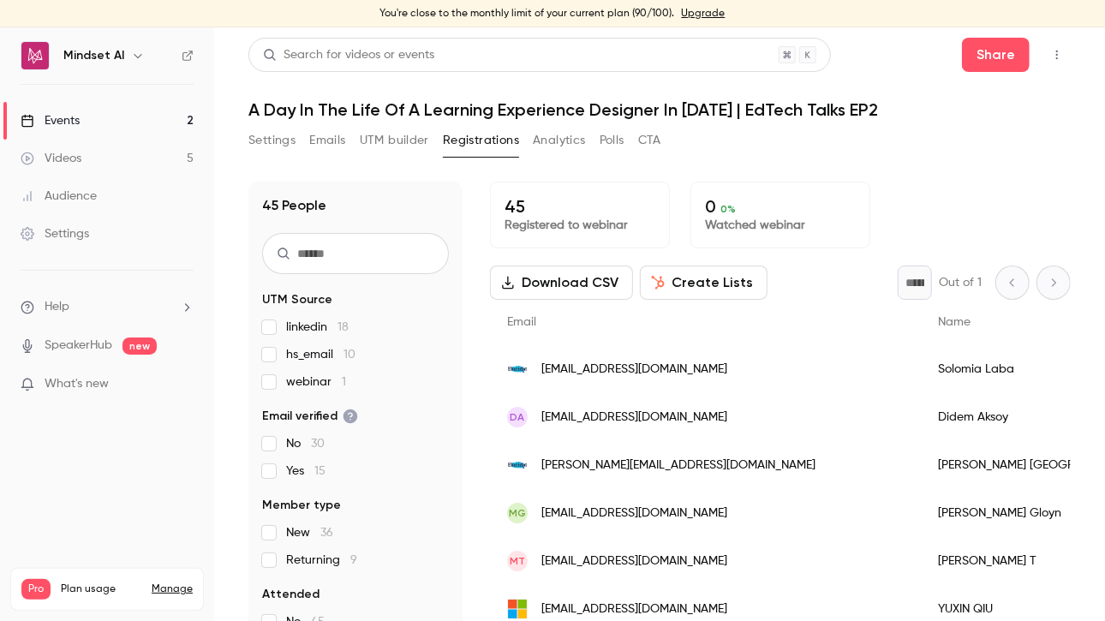
click at [290, 138] on button "Settings" at bounding box center [271, 140] width 47 height 27
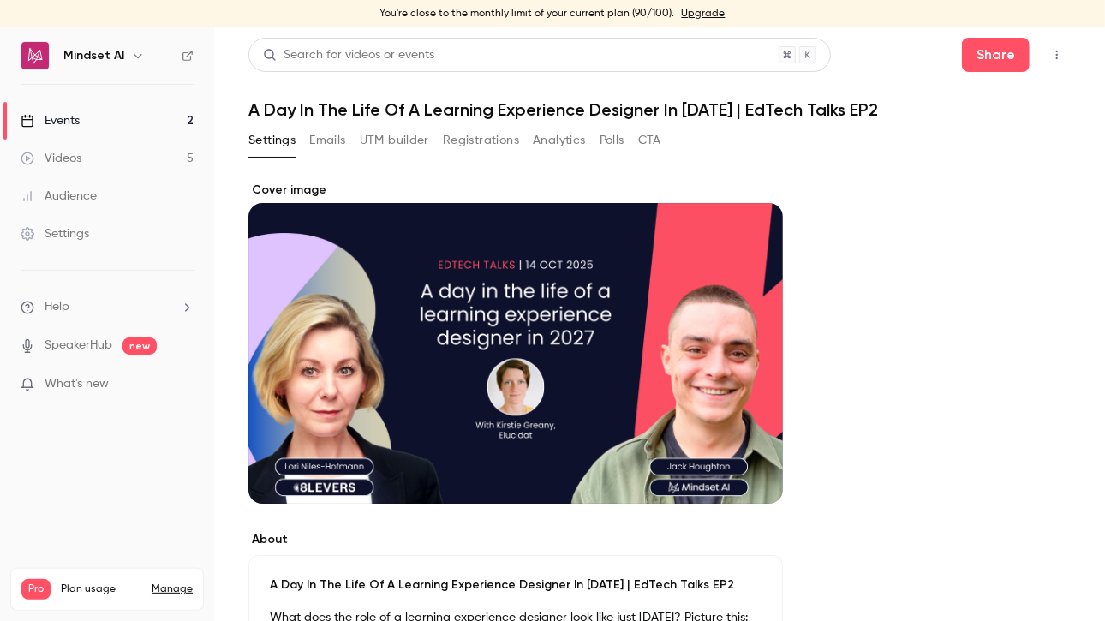
click at [476, 147] on button "Registrations" at bounding box center [481, 140] width 76 height 27
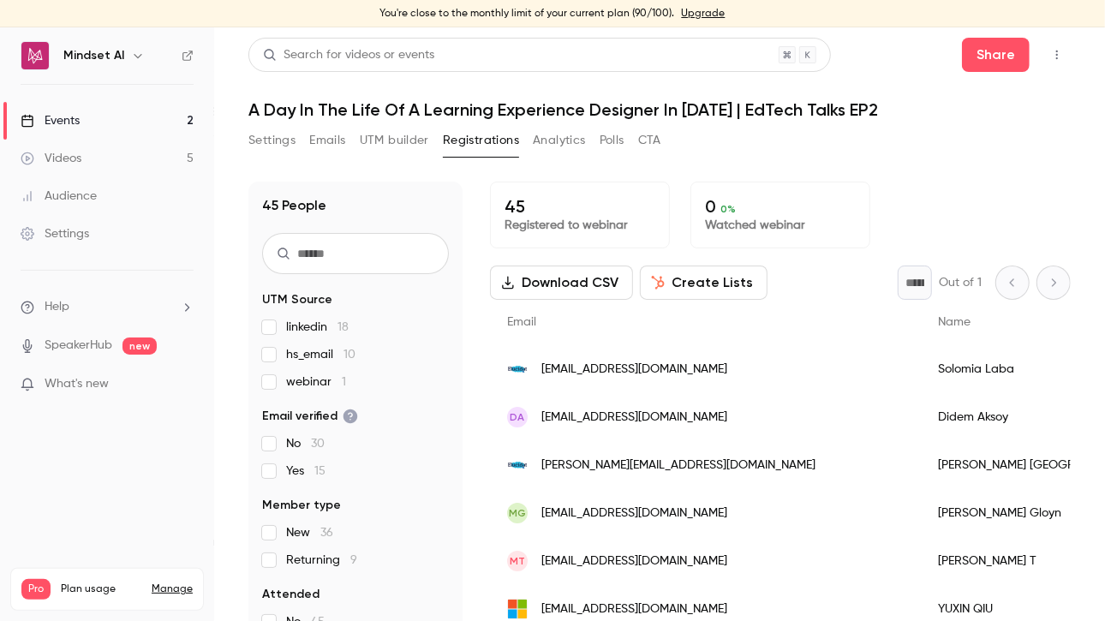
click at [260, 147] on button "Settings" at bounding box center [271, 140] width 47 height 27
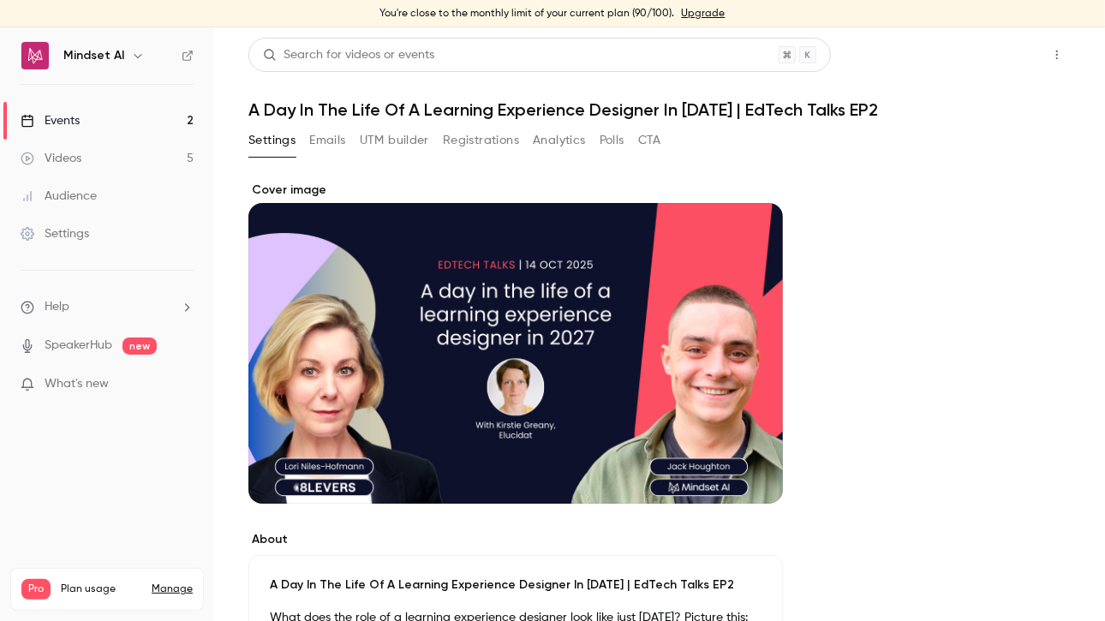
click at [994, 49] on button "Share" at bounding box center [996, 55] width 68 height 34
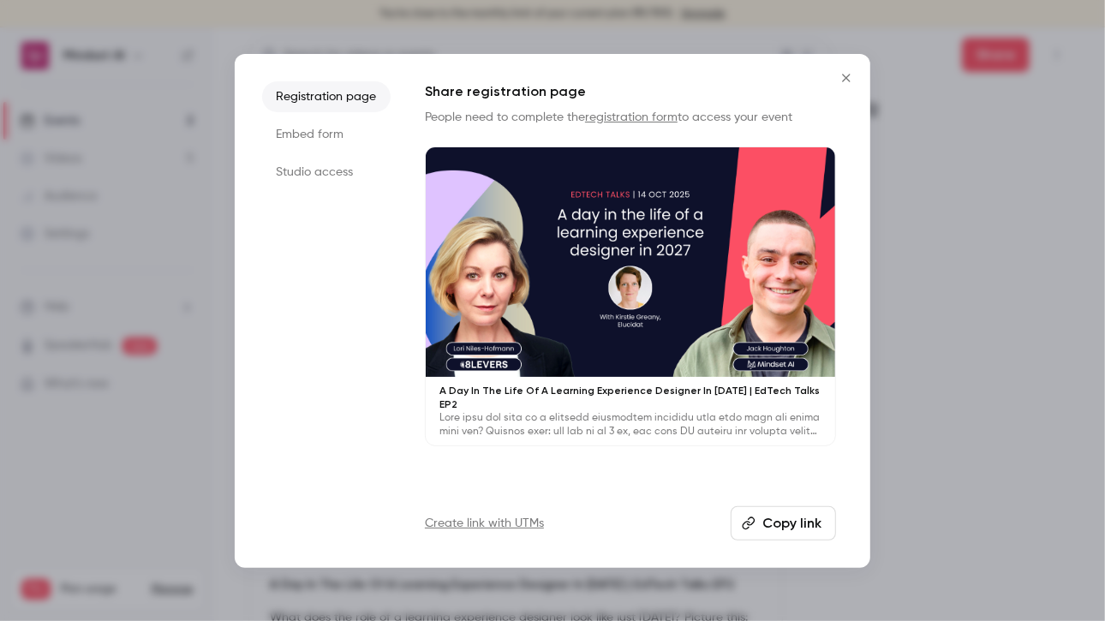
click at [782, 518] on button "Copy link" at bounding box center [783, 523] width 105 height 34
click at [1104, 343] on div at bounding box center [552, 310] width 1105 height 621
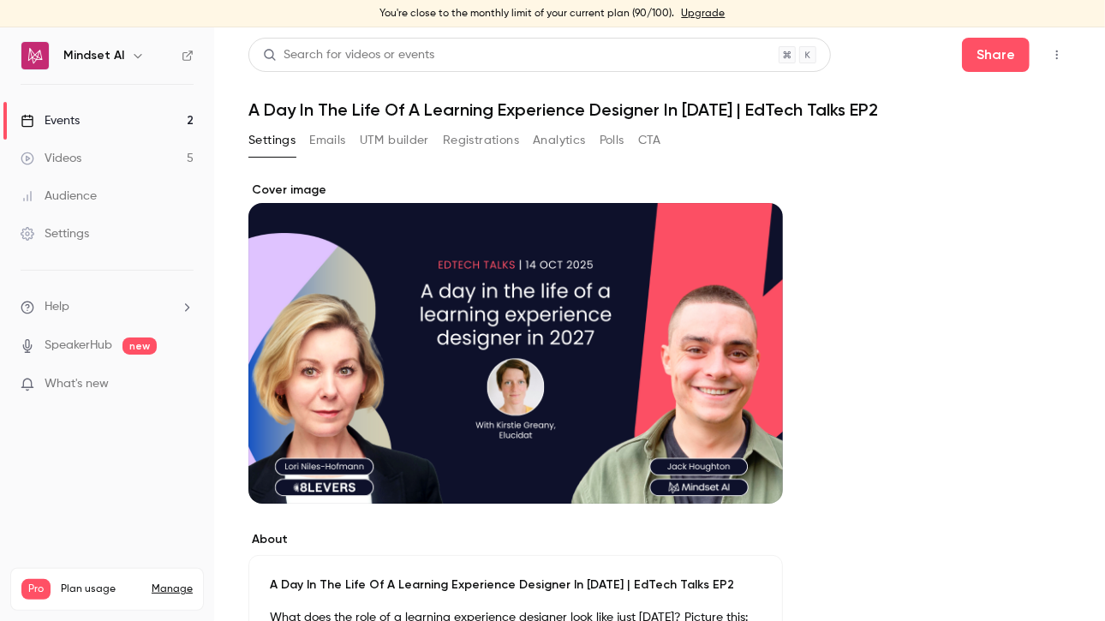
click at [1058, 50] on main "Search for videos or events Share A Day In The Life Of A Learning Experience De…" at bounding box center [659, 324] width 891 height 594
click at [1051, 51] on icon "button" at bounding box center [1058, 55] width 14 height 12
click at [913, 145] on div "Enter Studio" at bounding box center [978, 143] width 135 height 17
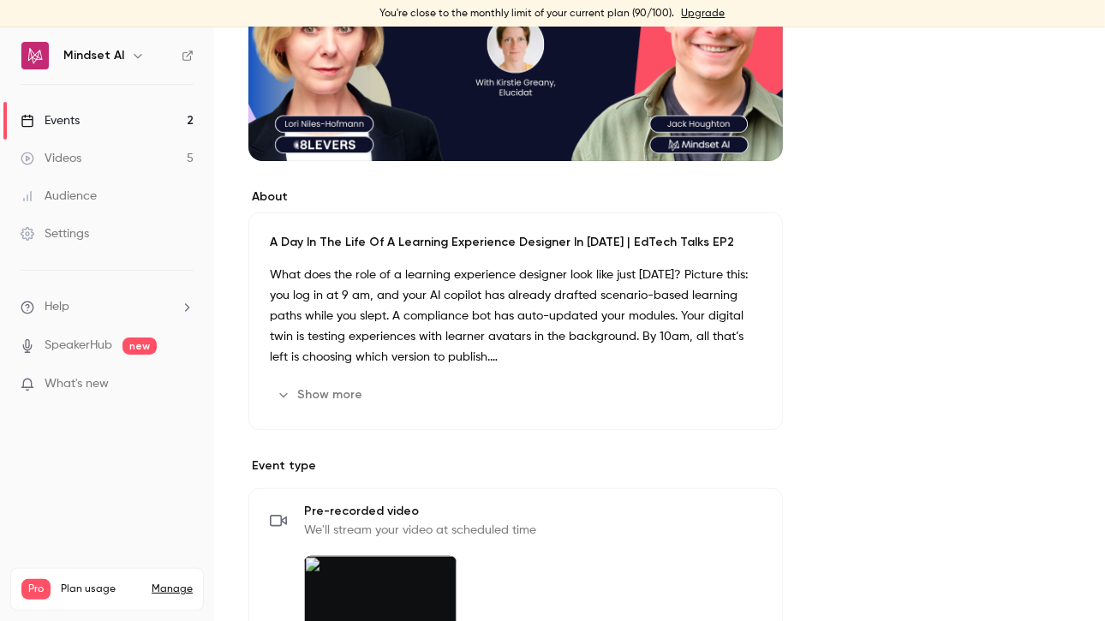
scroll to position [628, 0]
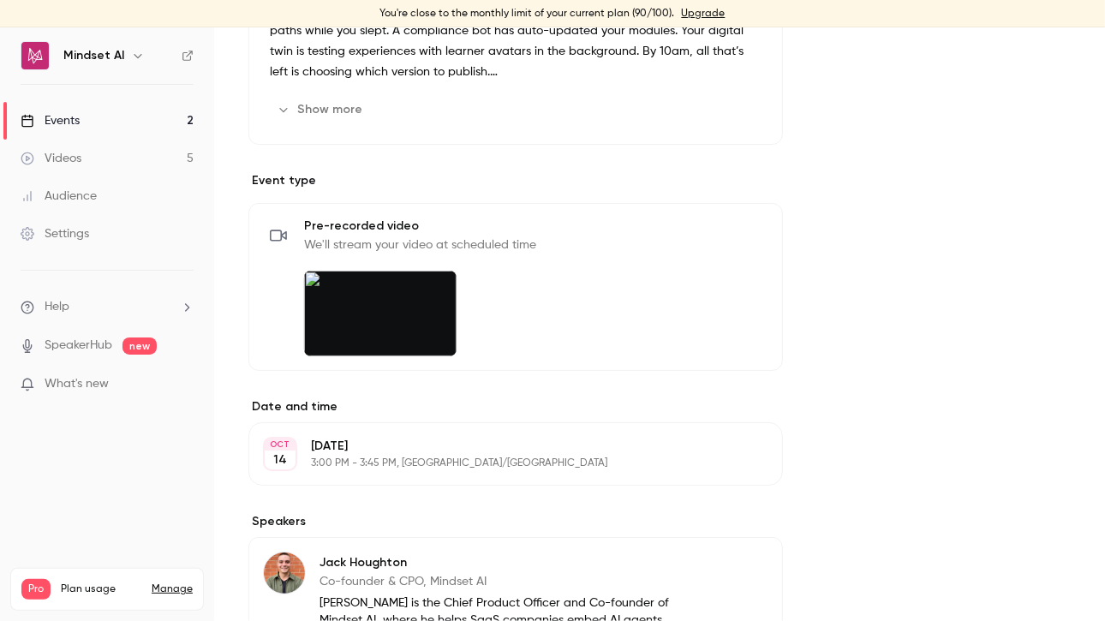
click at [373, 315] on img at bounding box center [380, 314] width 153 height 86
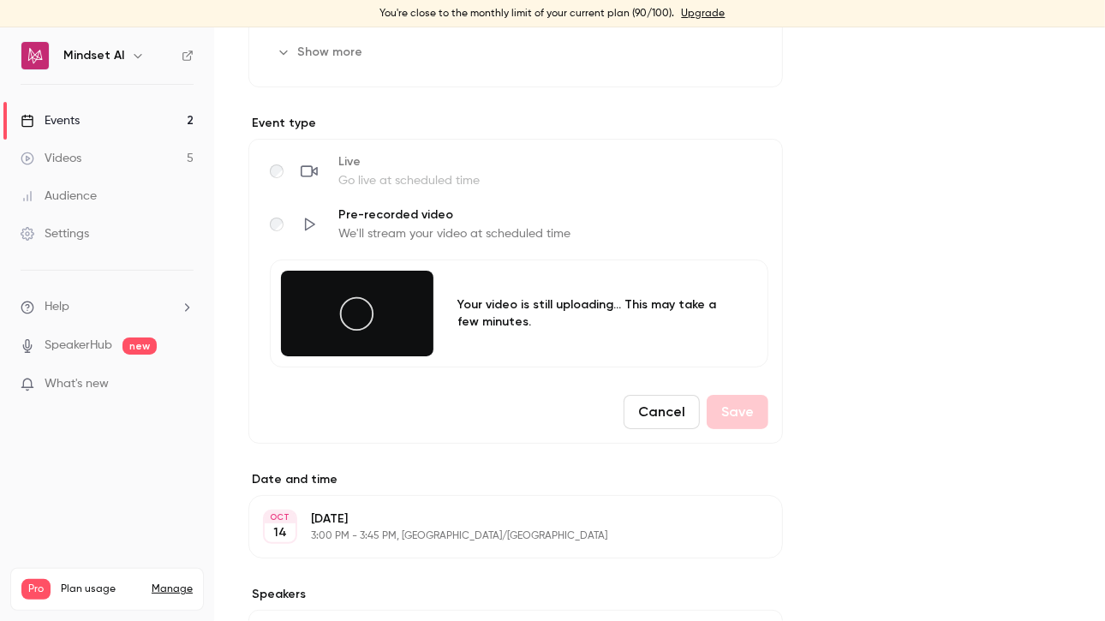
scroll to position [742, 0]
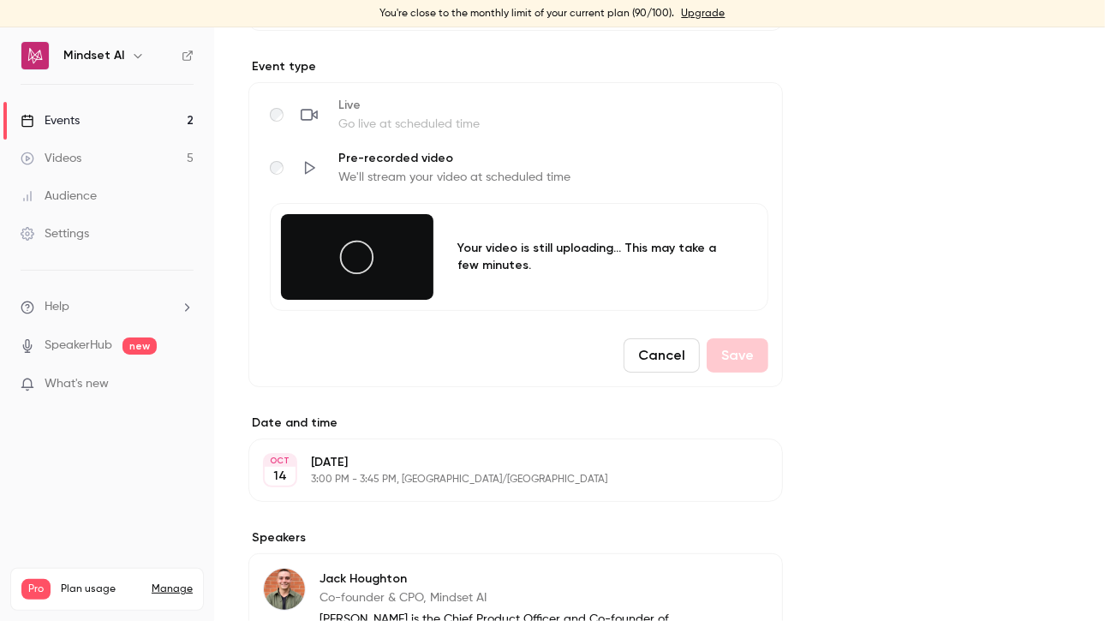
click at [301, 165] on icon at bounding box center [309, 167] width 17 height 17
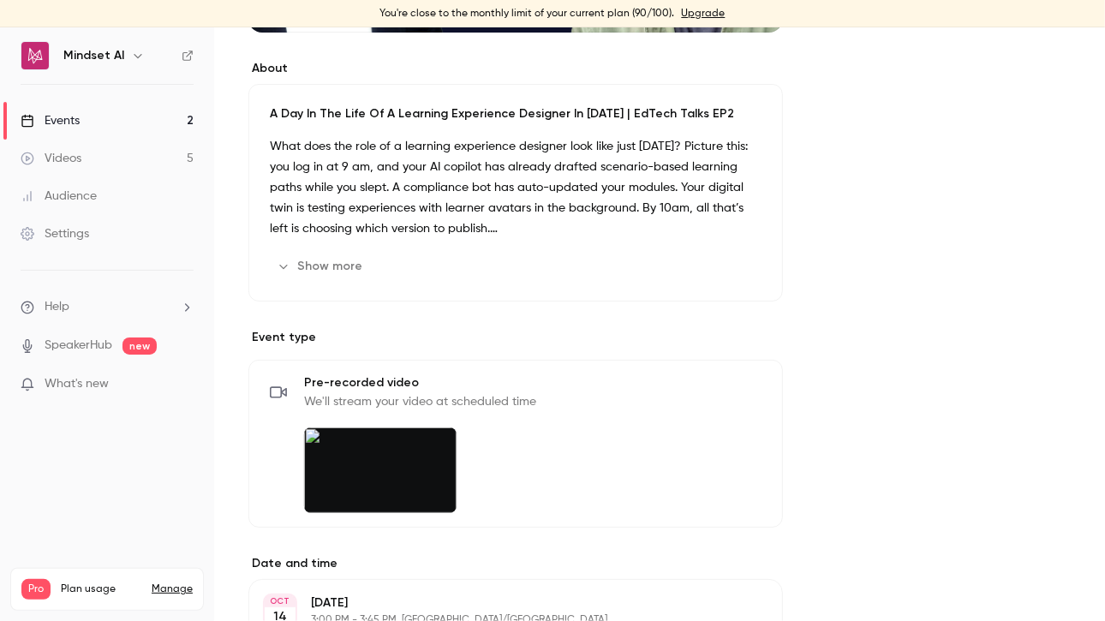
scroll to position [686, 0]
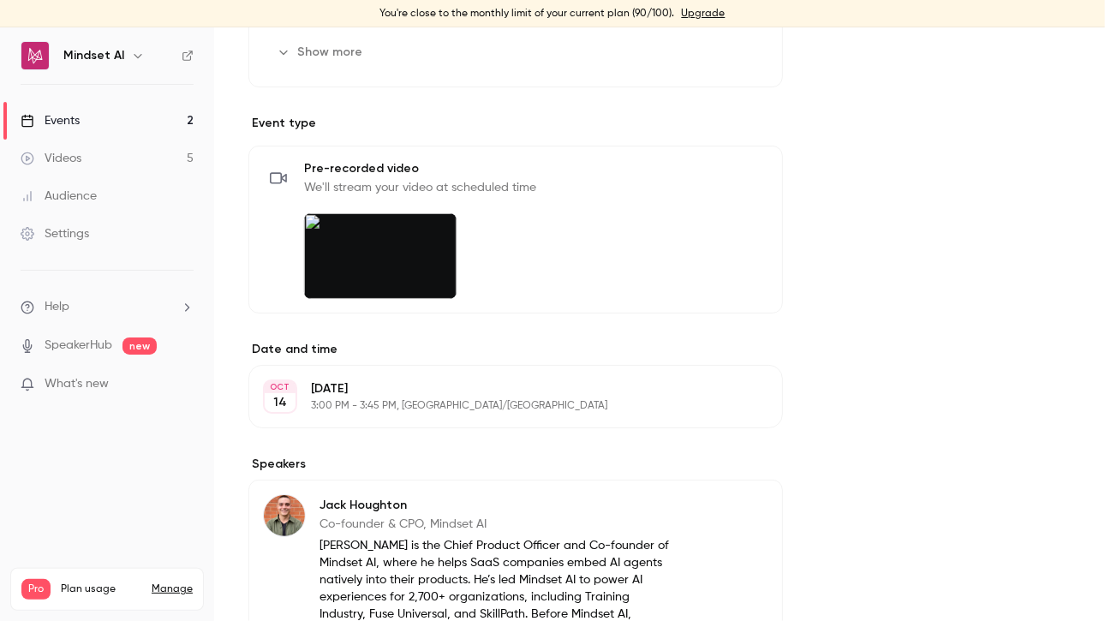
click at [367, 272] on img at bounding box center [380, 256] width 153 height 86
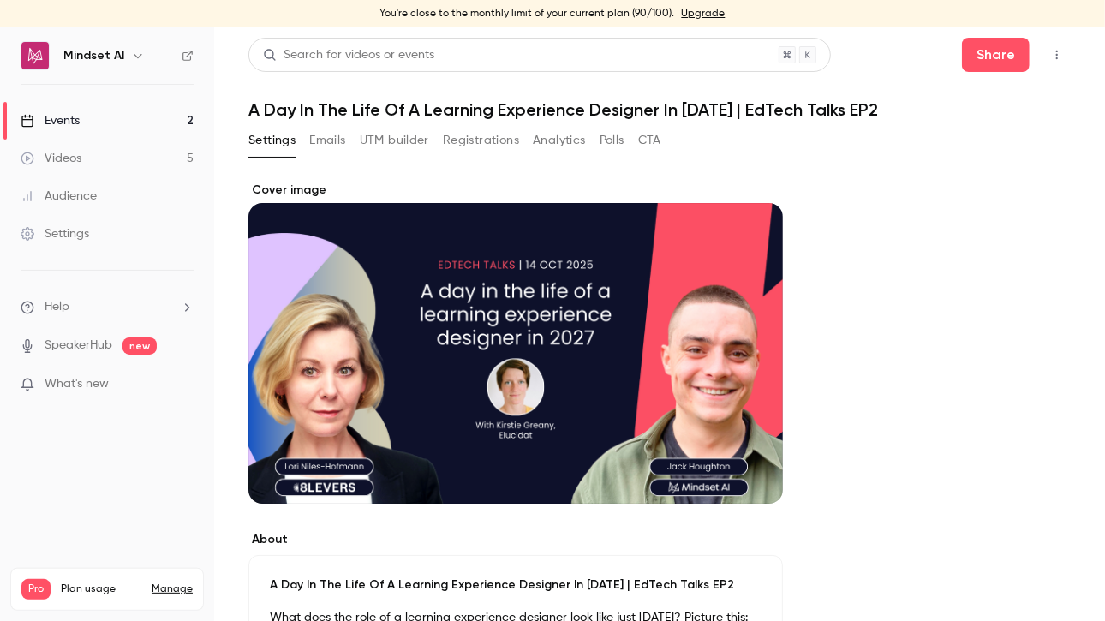
click at [1051, 63] on button "button" at bounding box center [1057, 54] width 27 height 27
click at [913, 195] on div "Duplicate" at bounding box center [978, 187] width 135 height 17
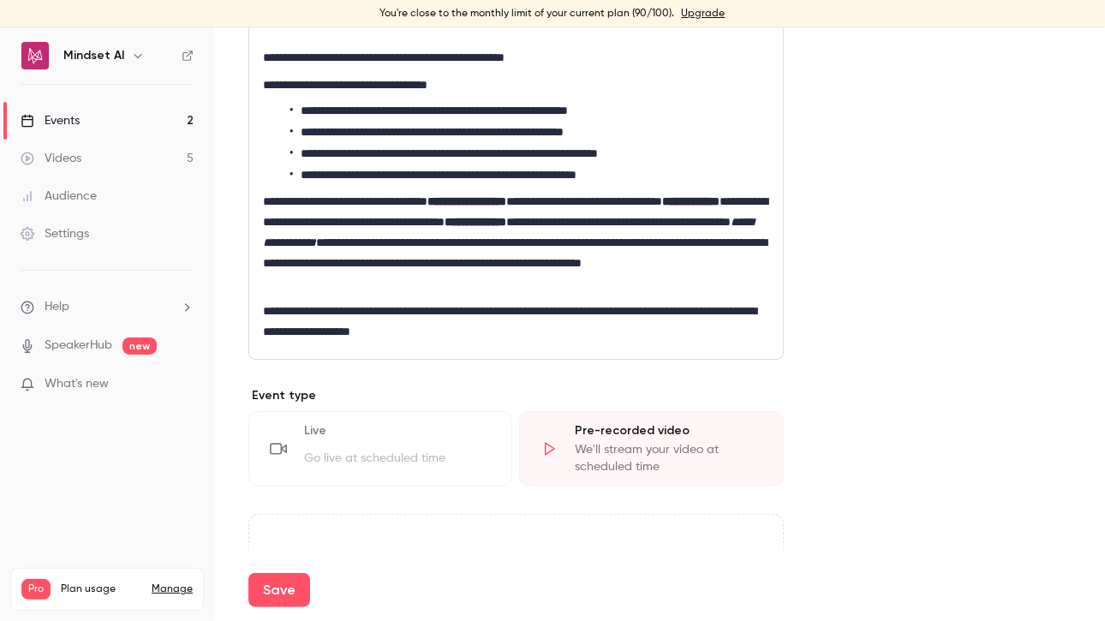
scroll to position [1028, 0]
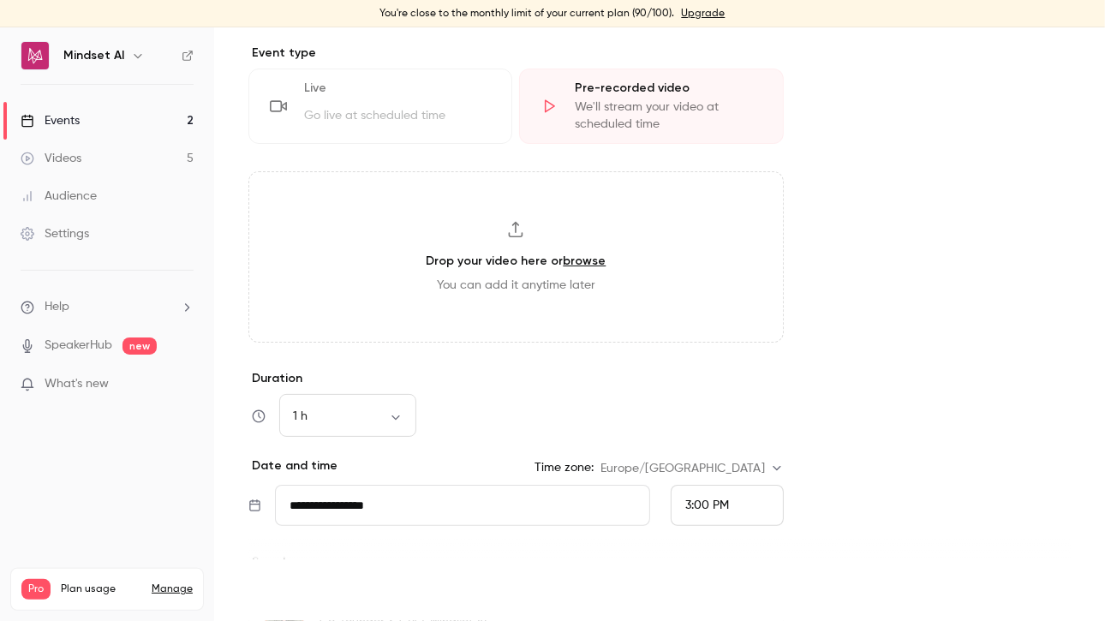
type input "******"
click at [277, 582] on button "Save" at bounding box center [279, 590] width 62 height 34
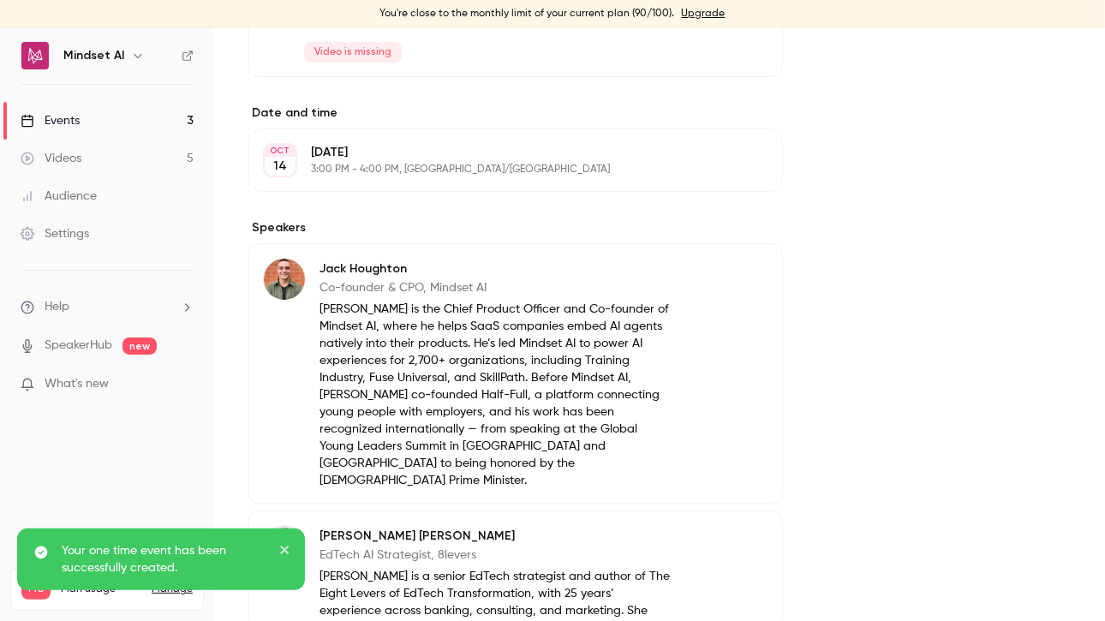
scroll to position [571, 0]
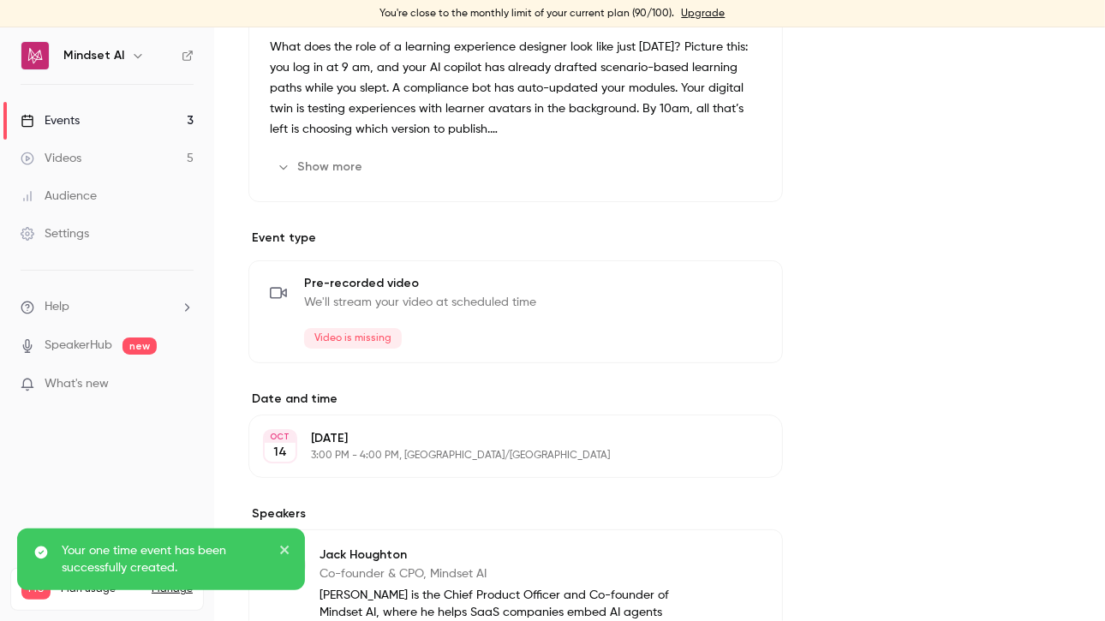
click at [362, 294] on span "We'll stream your video at scheduled time" at bounding box center [420, 302] width 232 height 17
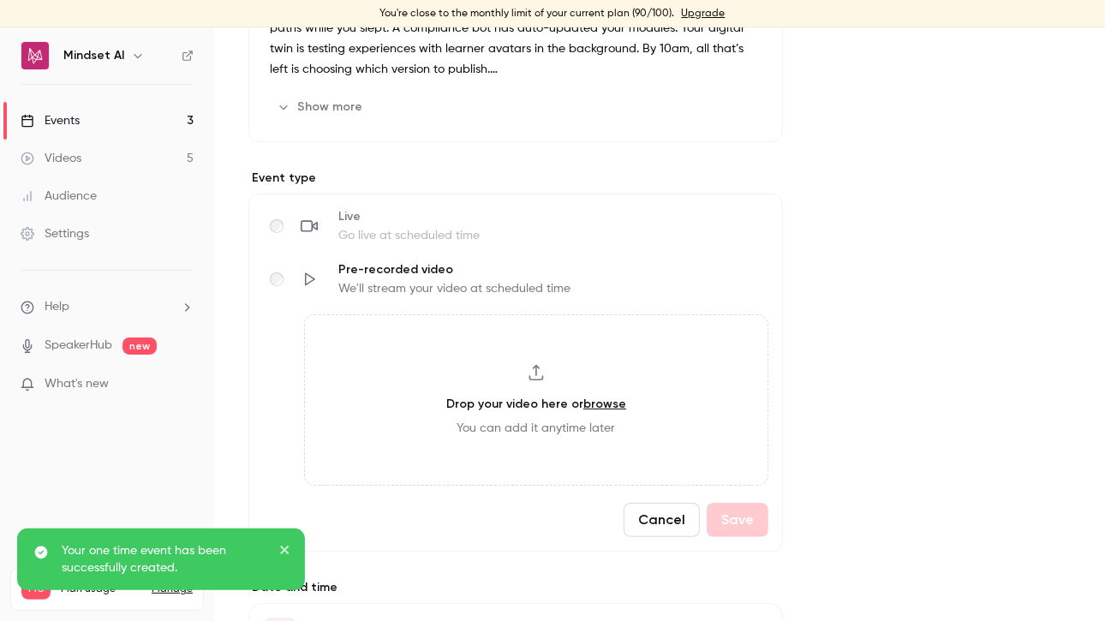
scroll to position [628, 0]
click at [308, 225] on icon at bounding box center [309, 228] width 17 height 17
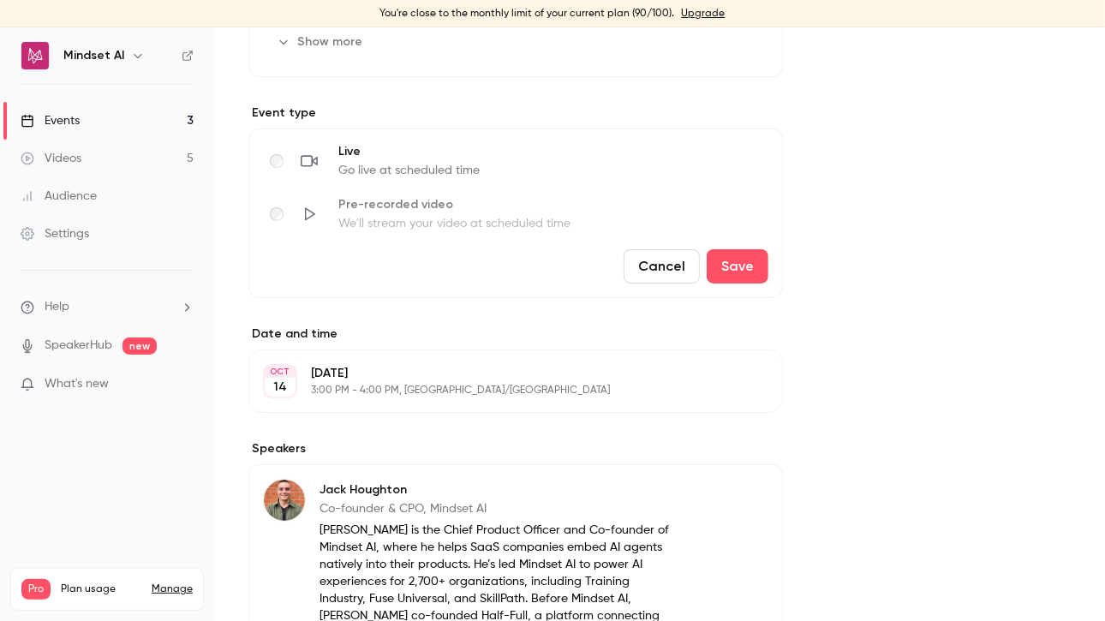
scroll to position [686, 0]
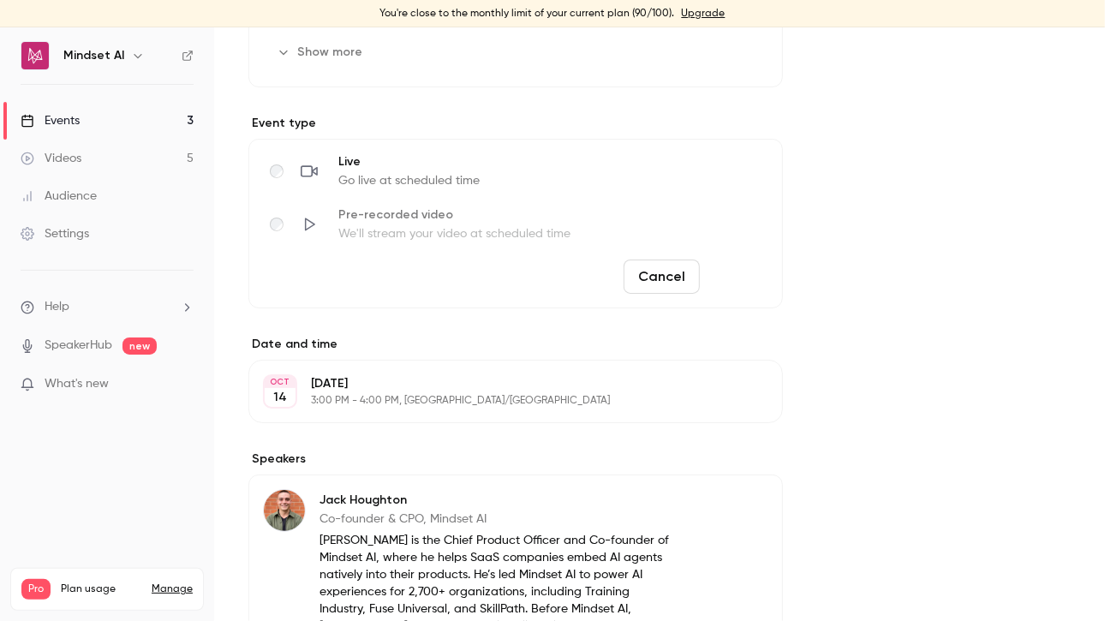
click at [766, 272] on button "Save" at bounding box center [738, 277] width 62 height 34
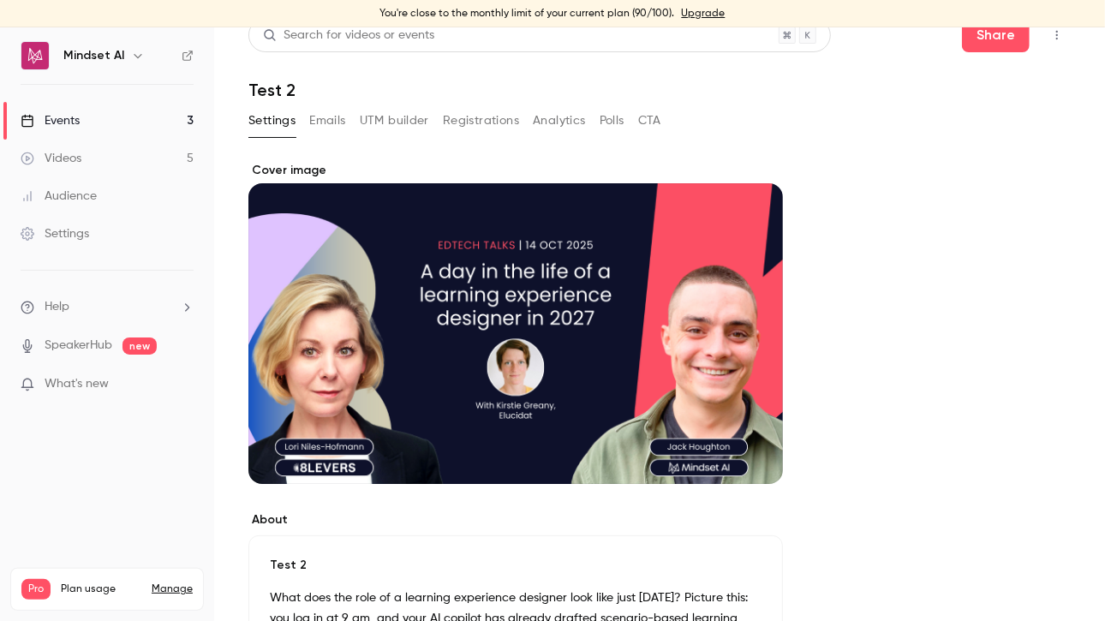
scroll to position [0, 0]
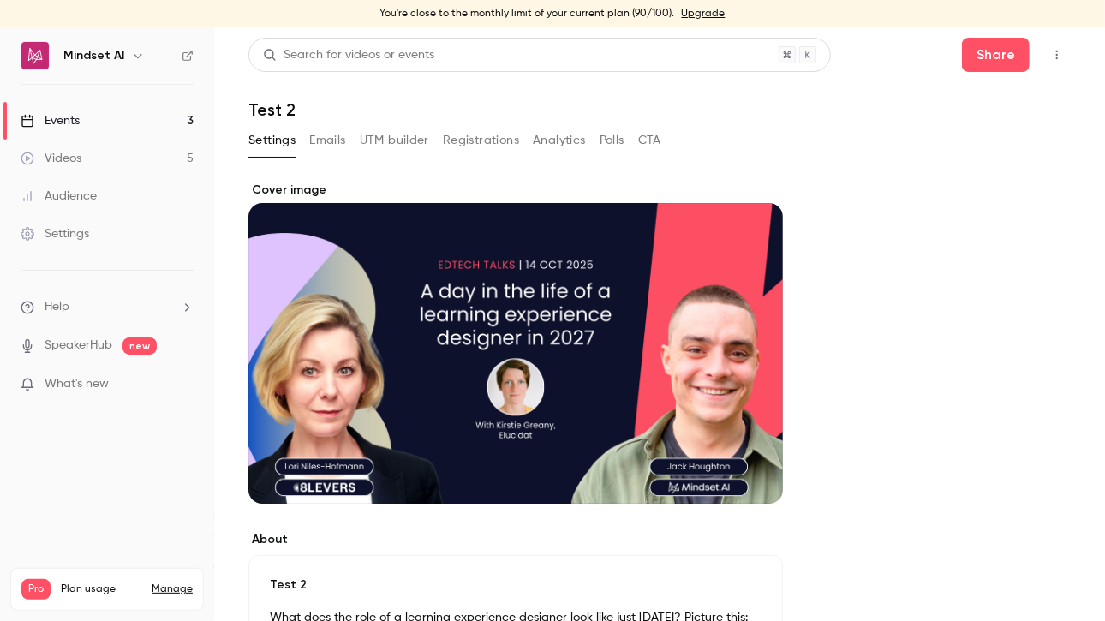
click at [1053, 57] on button "button" at bounding box center [1057, 54] width 27 height 27
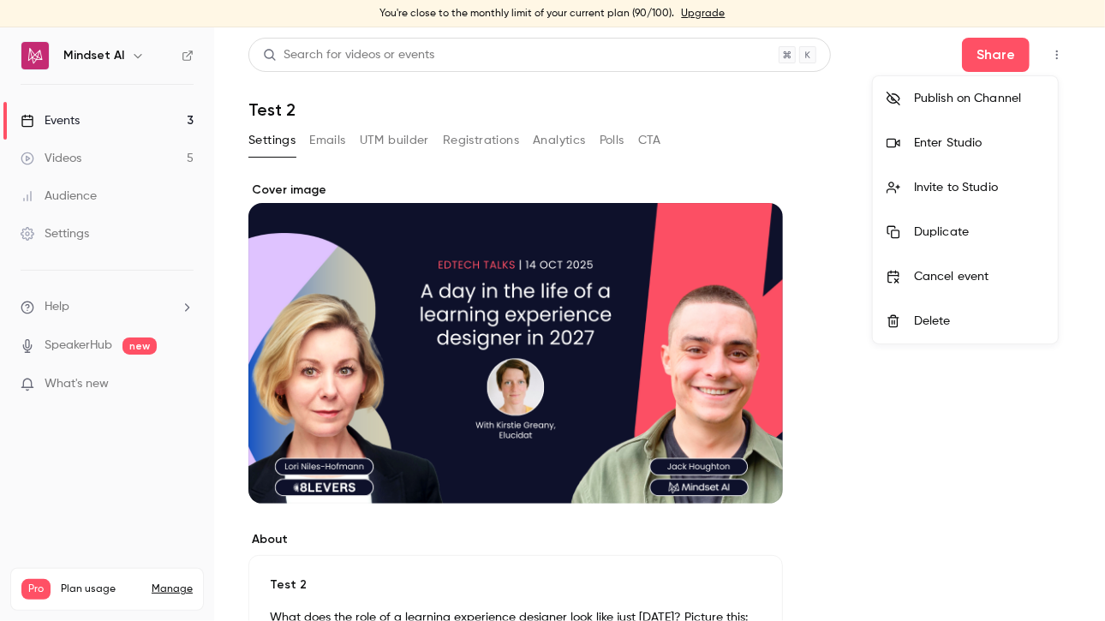
click at [931, 149] on div "Enter Studio" at bounding box center [979, 143] width 130 height 17
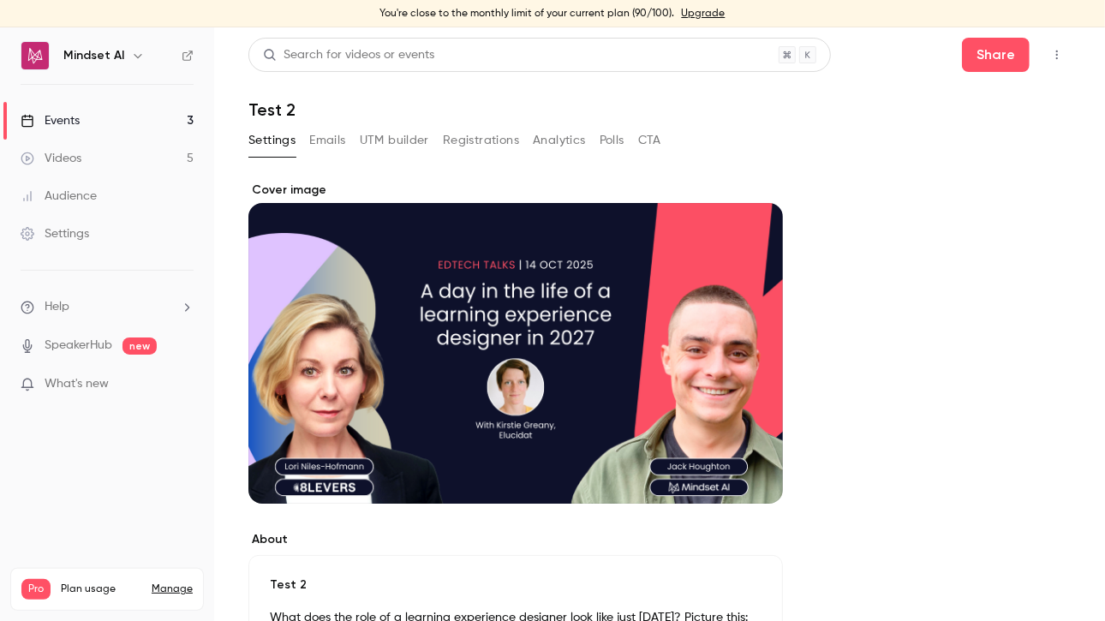
click at [81, 119] on link "Events 3" at bounding box center [107, 121] width 214 height 38
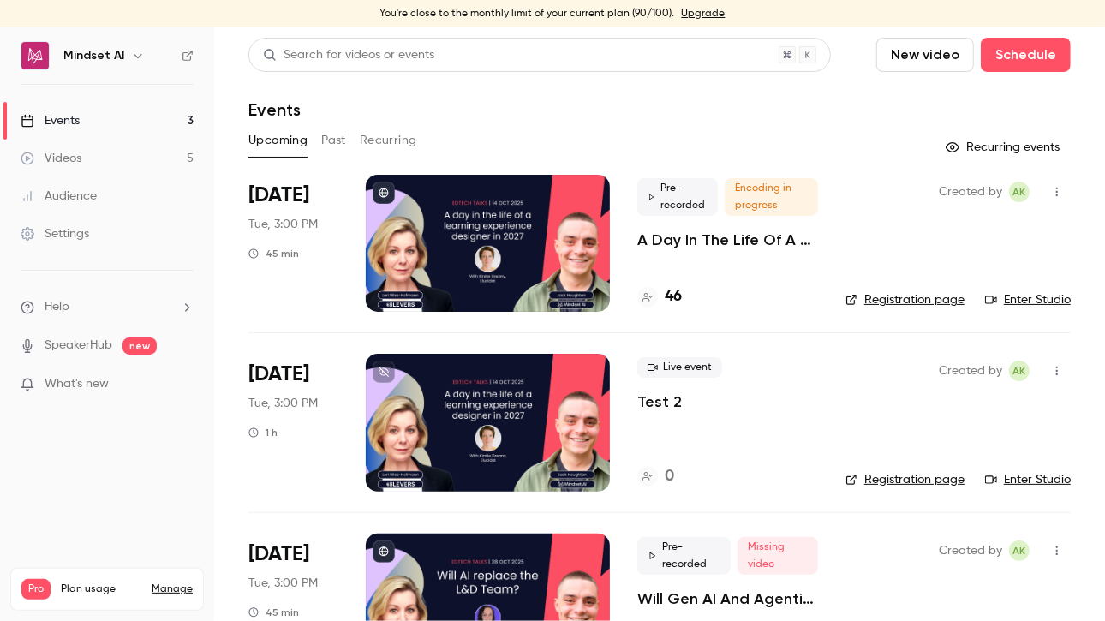
click at [684, 248] on p "A Day In The Life Of A Learning Experience Designer In [DATE] | EdTech Talks EP2" at bounding box center [728, 240] width 181 height 21
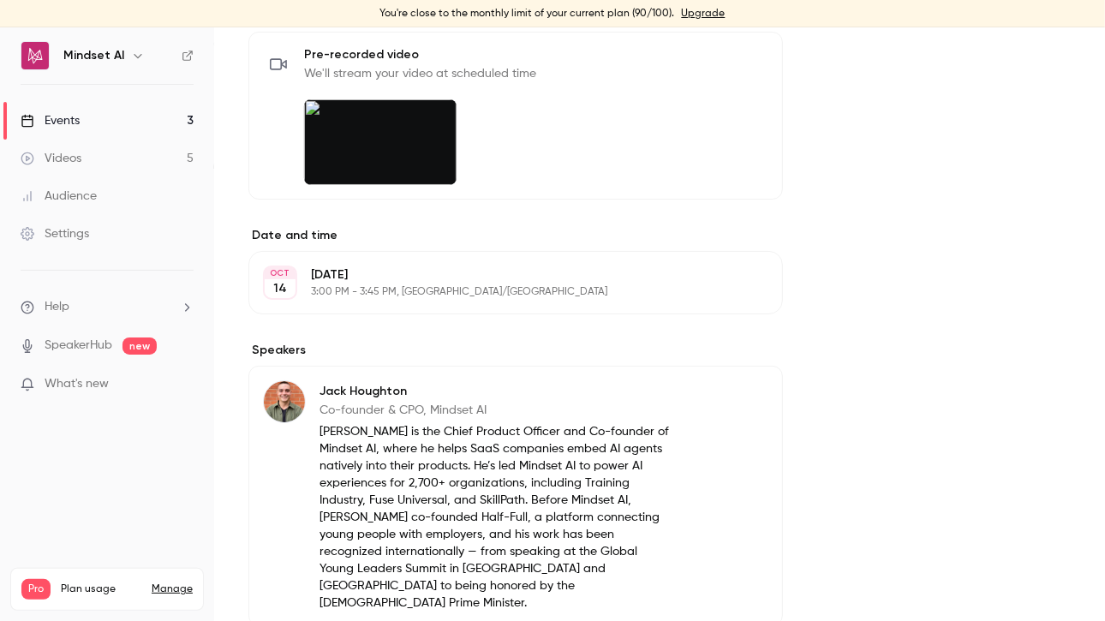
scroll to position [742, 0]
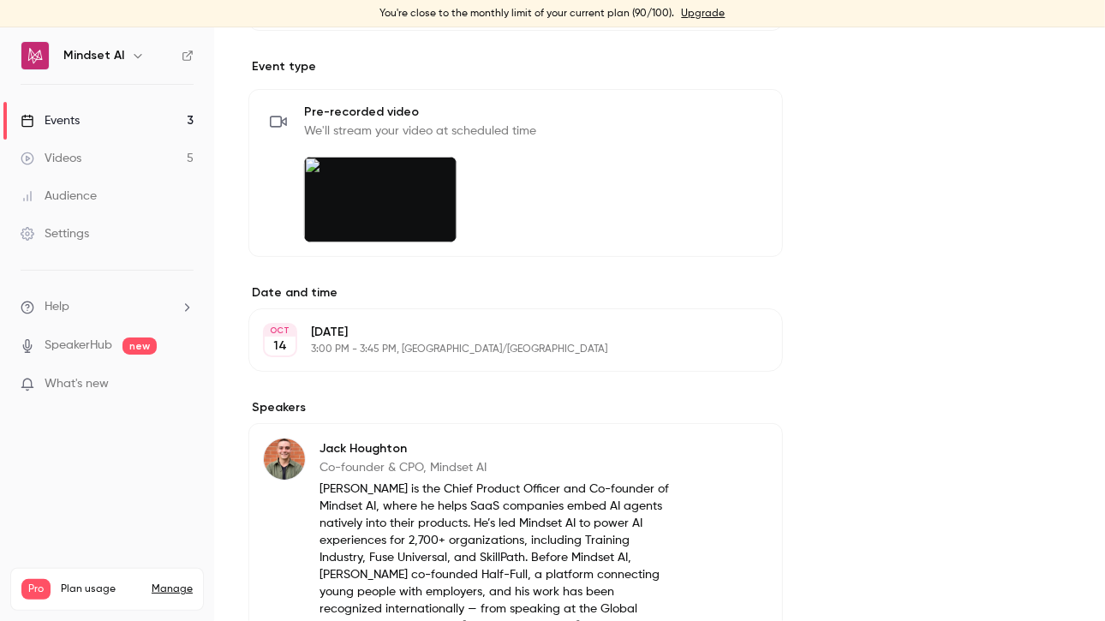
click at [403, 188] on img at bounding box center [380, 200] width 153 height 86
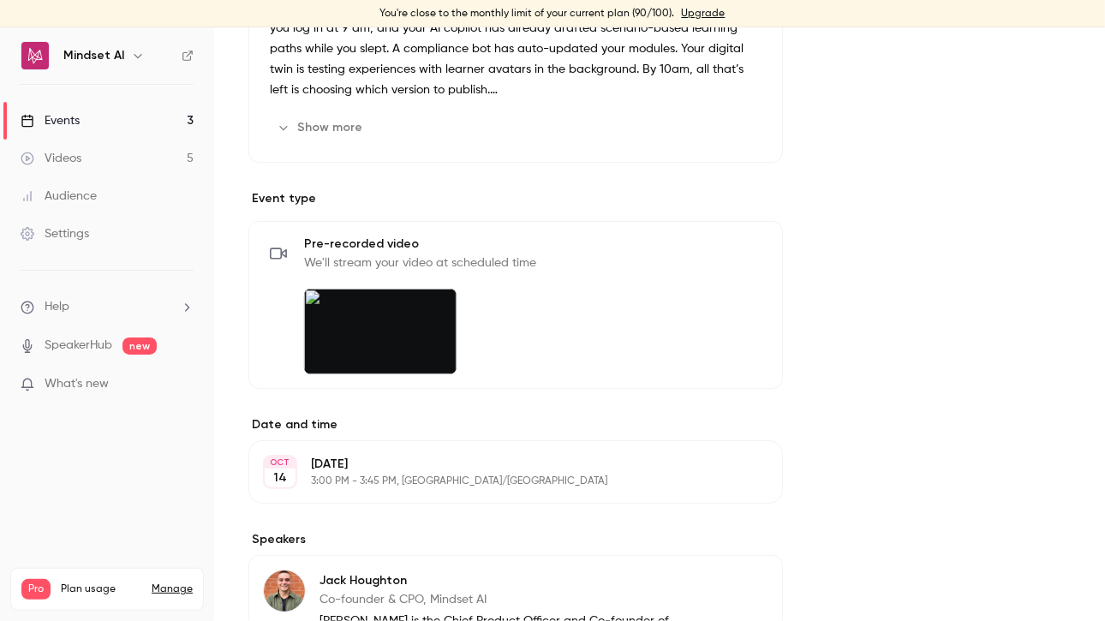
scroll to position [457, 0]
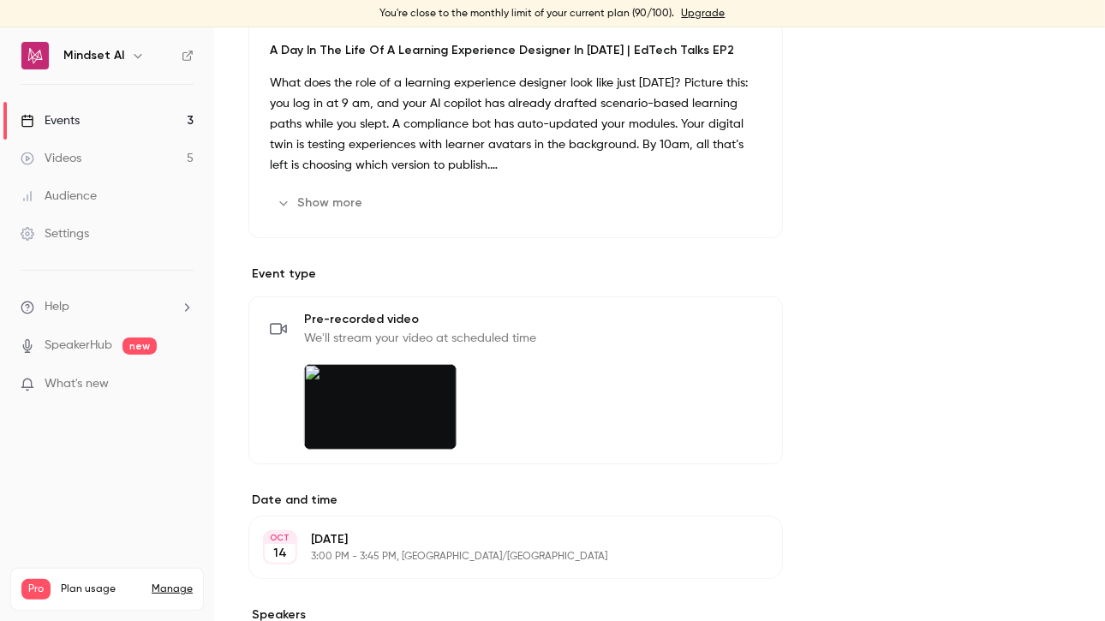
scroll to position [686, 0]
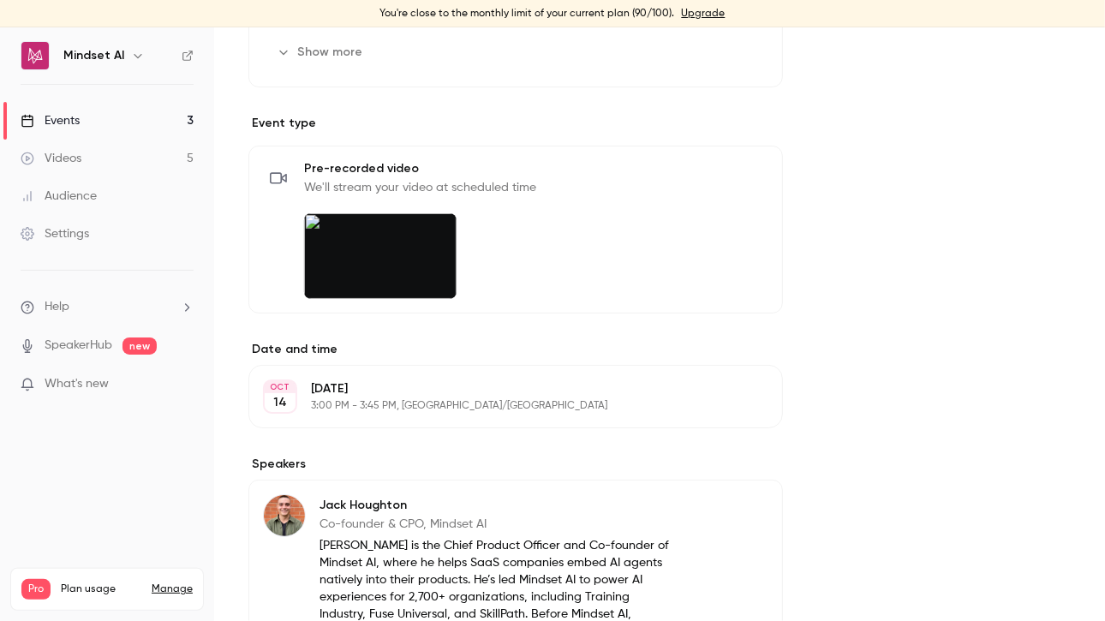
click at [351, 242] on img at bounding box center [380, 256] width 153 height 86
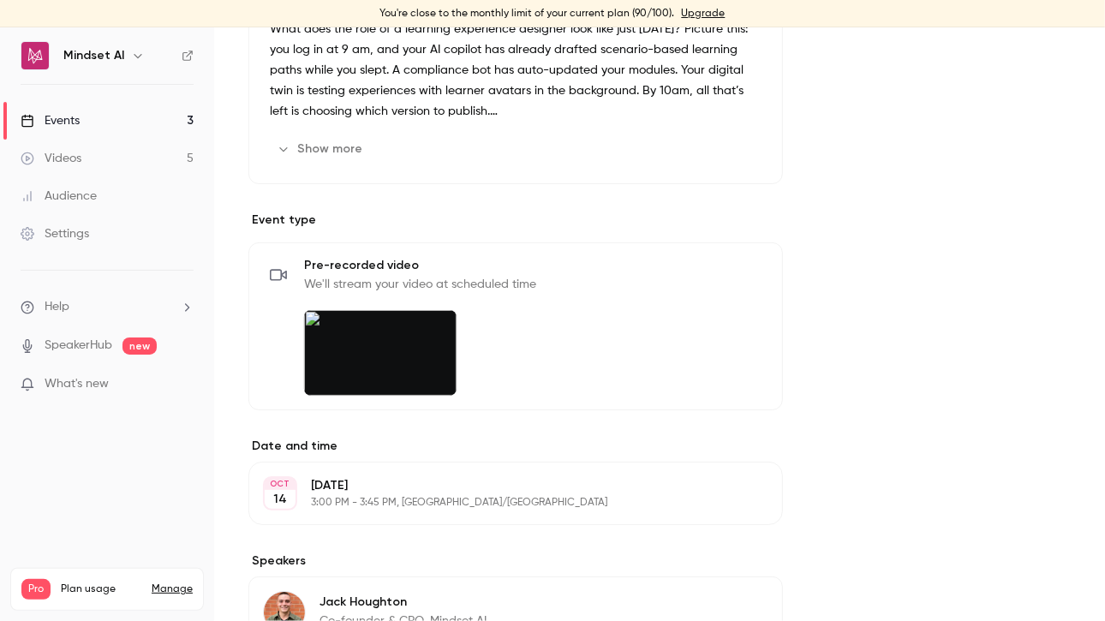
scroll to position [799, 0]
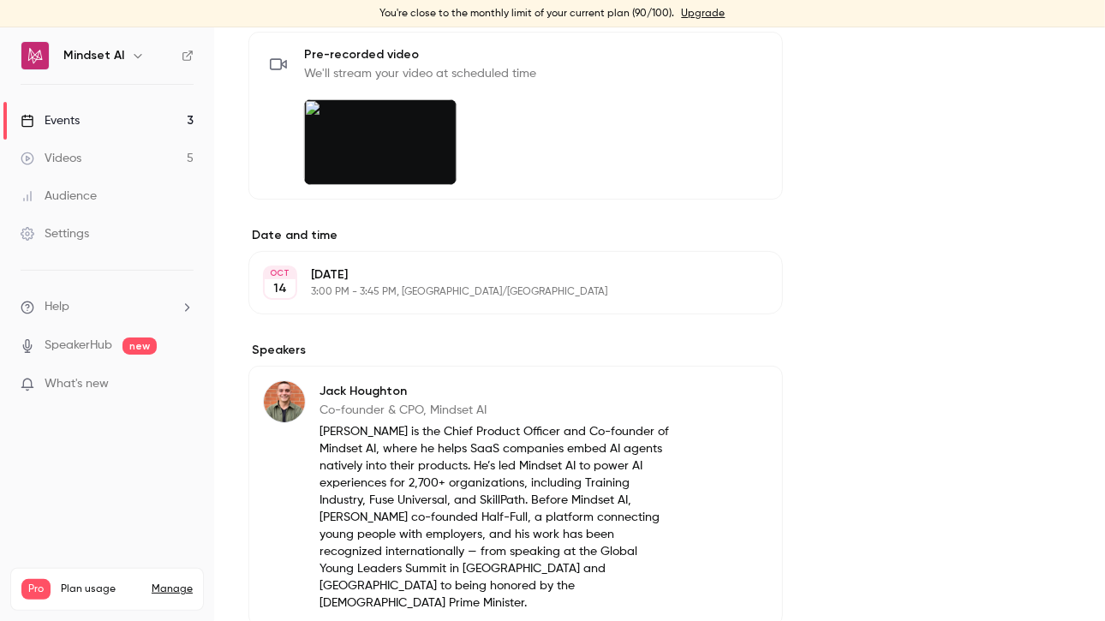
click at [89, 302] on li "Help" at bounding box center [107, 307] width 173 height 18
click at [274, 339] on span "Help center" at bounding box center [268, 340] width 65 height 18
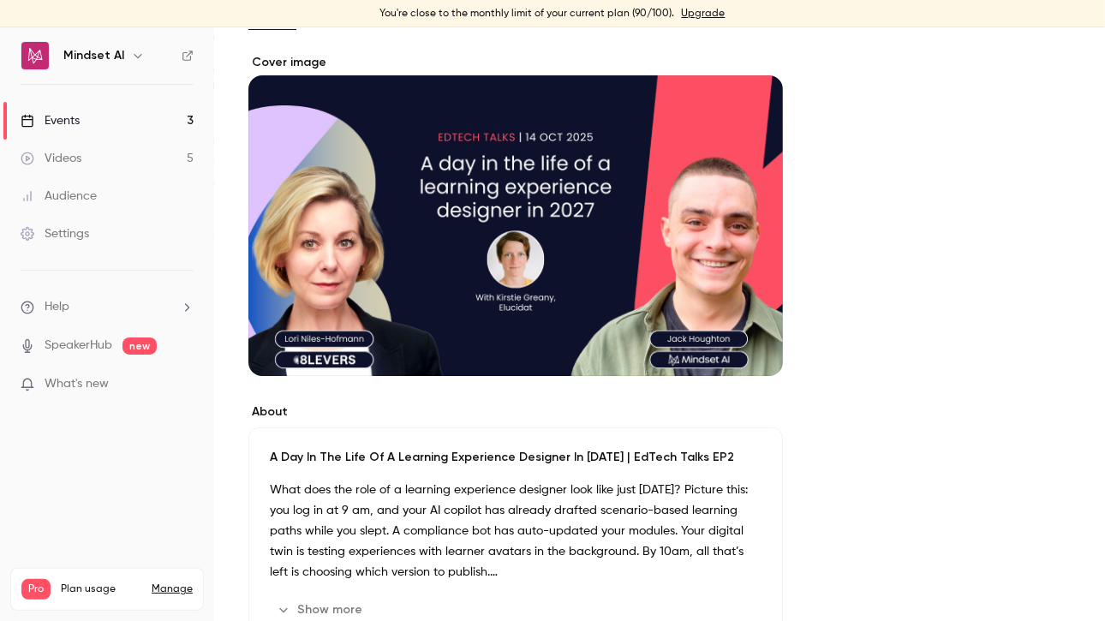
scroll to position [0, 0]
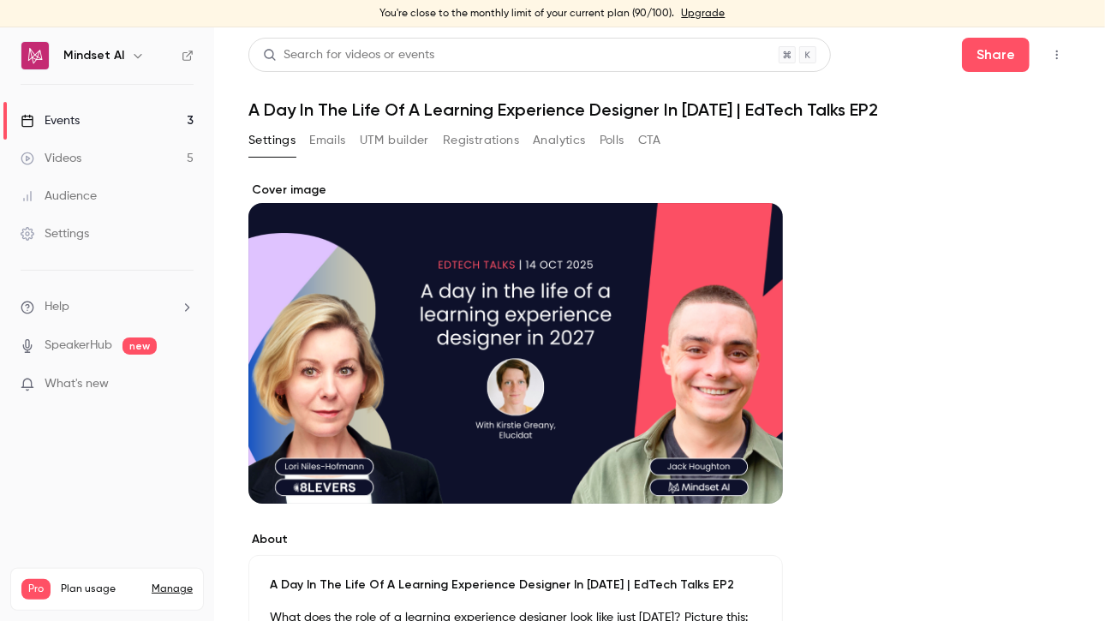
click at [1044, 47] on button "button" at bounding box center [1057, 54] width 27 height 27
click at [938, 135] on div "Enter Studio" at bounding box center [978, 143] width 135 height 17
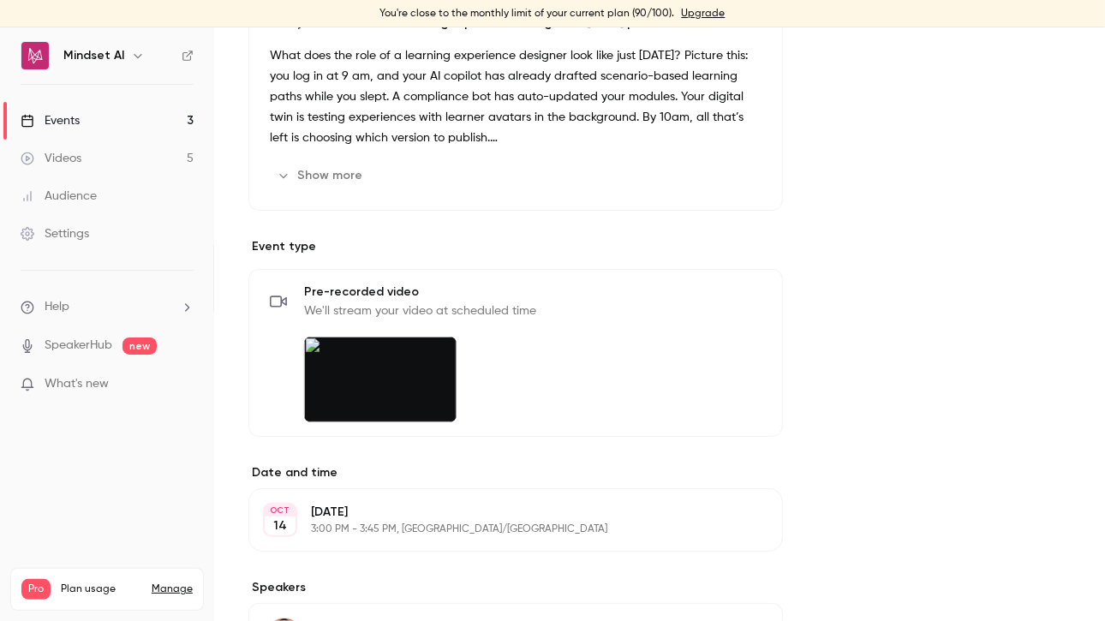
scroll to position [571, 0]
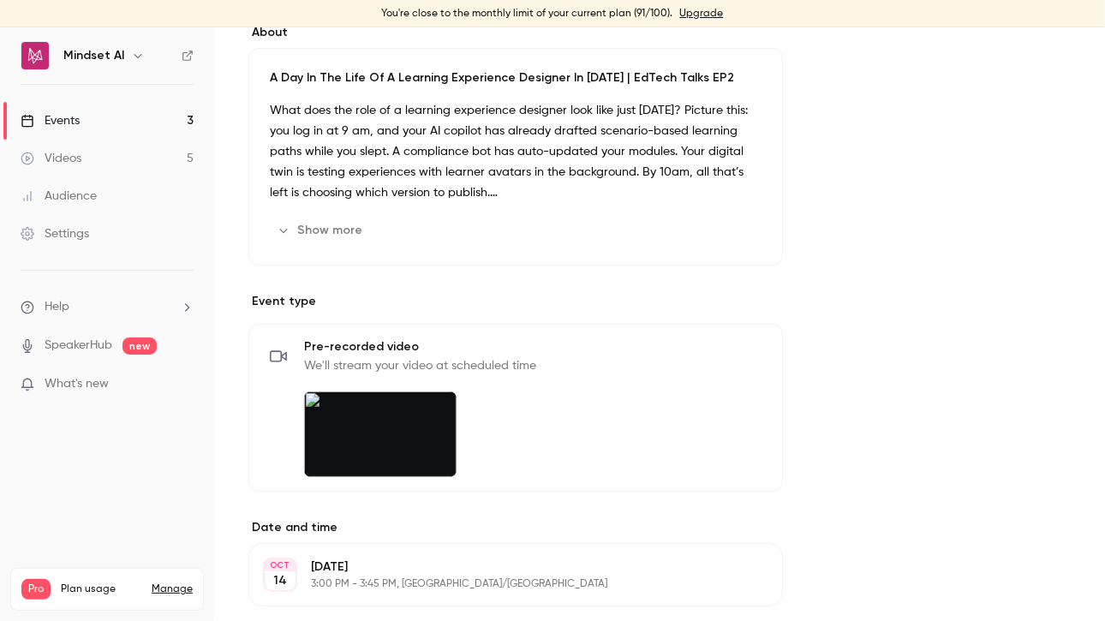
scroll to position [628, 0]
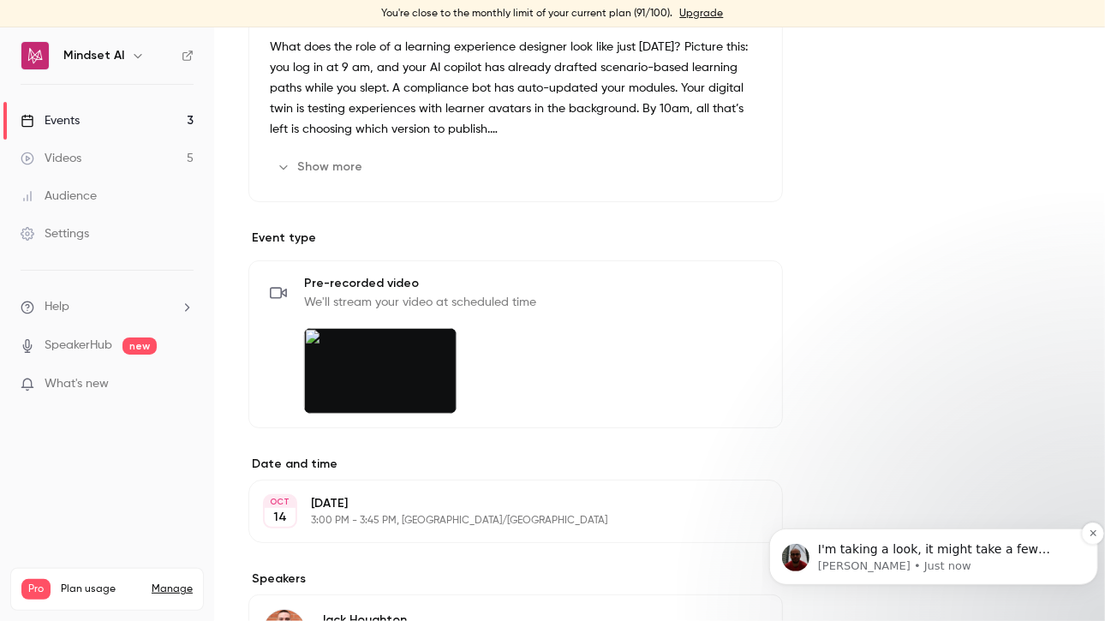
click at [853, 547] on span "I'm taking a look, it might take a few minutes to encode" at bounding box center [933, 557] width 232 height 31
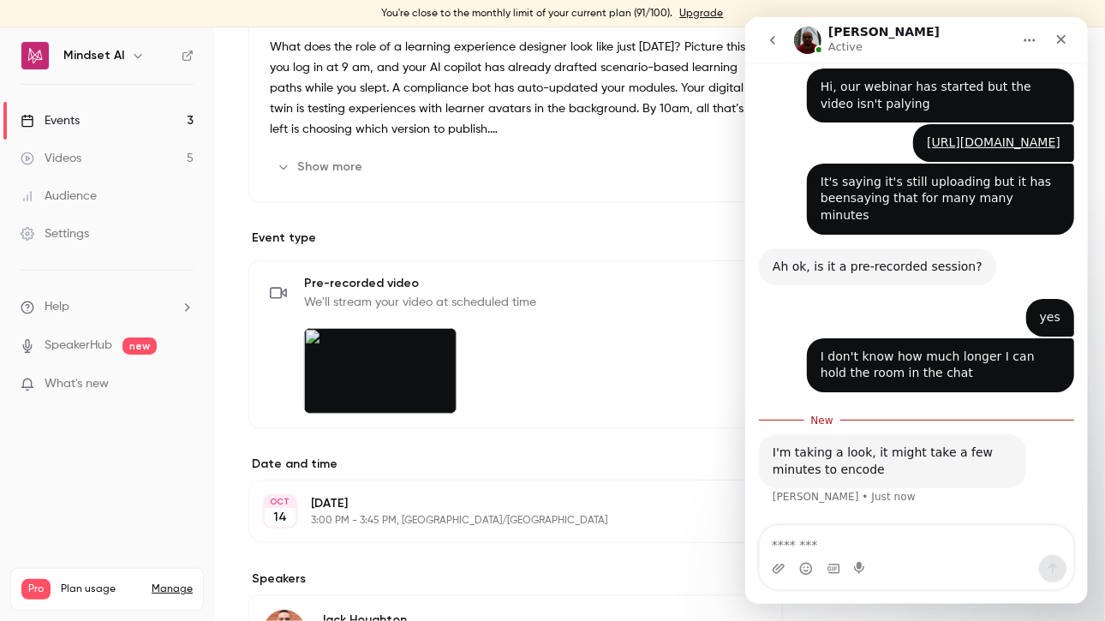
scroll to position [303, 0]
click at [806, 546] on textarea "Message…" at bounding box center [916, 540] width 314 height 29
type textarea "**********"
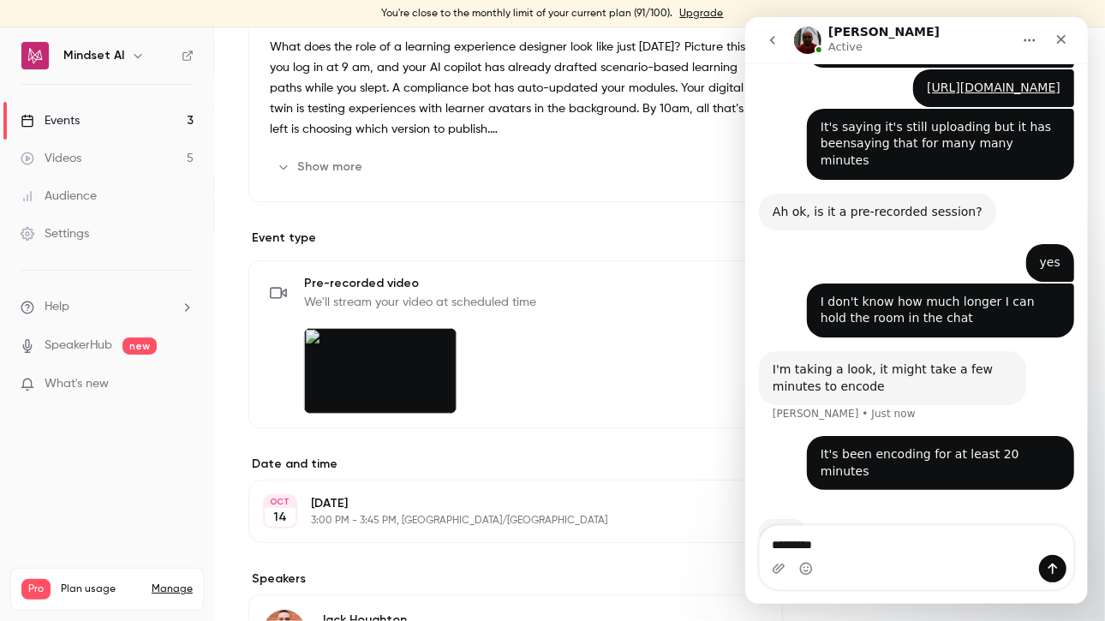
scroll to position [392, 0]
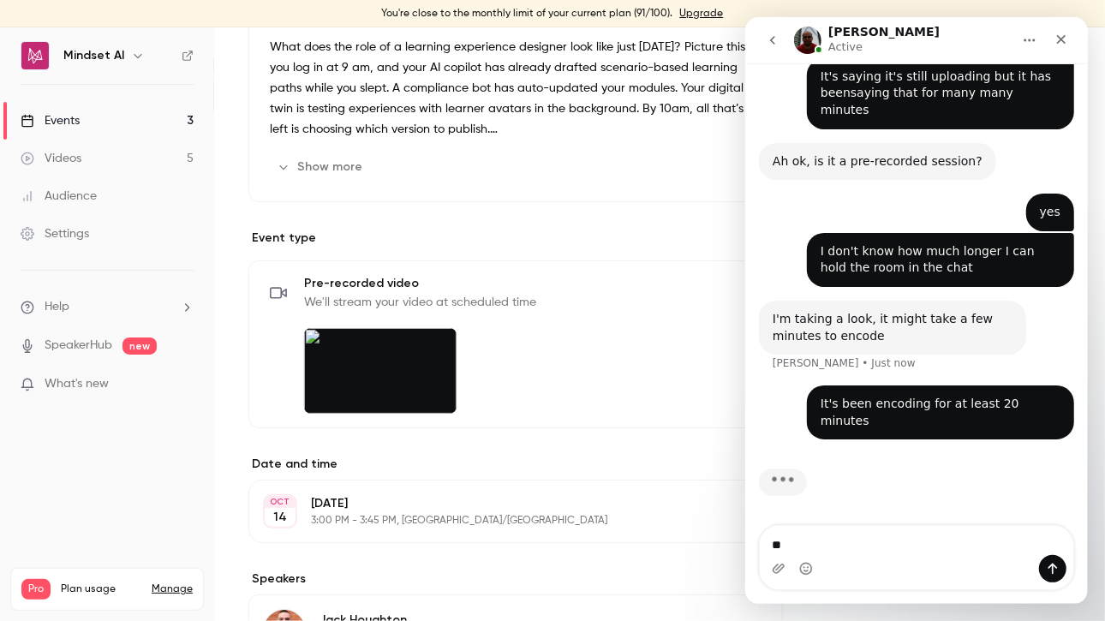
type textarea "*"
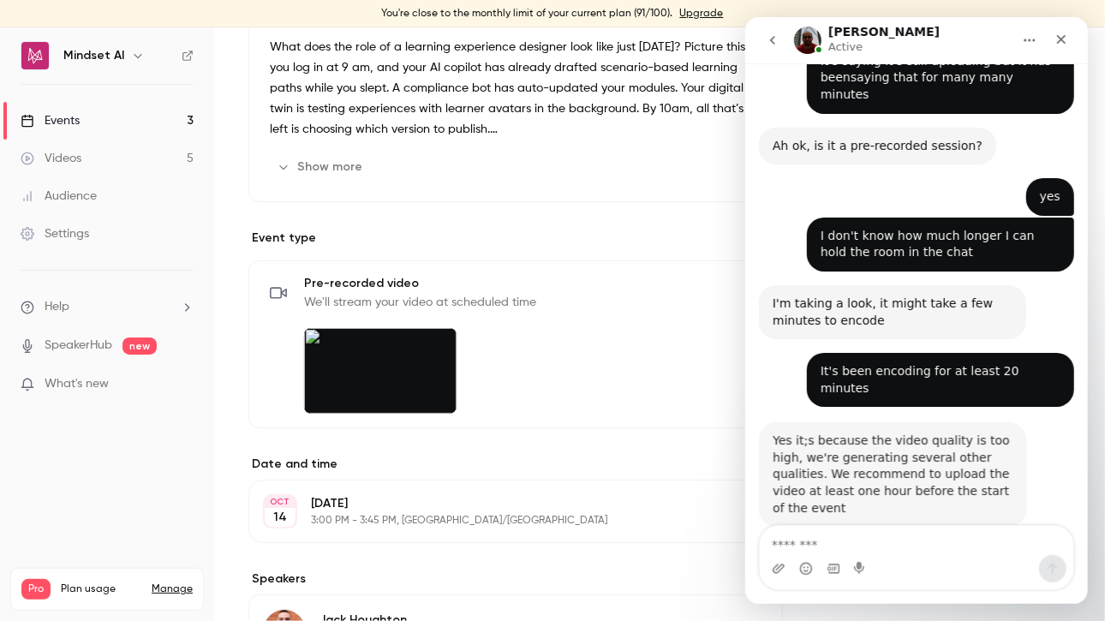
scroll to position [943, 0]
